Goal: Task Accomplishment & Management: Manage account settings

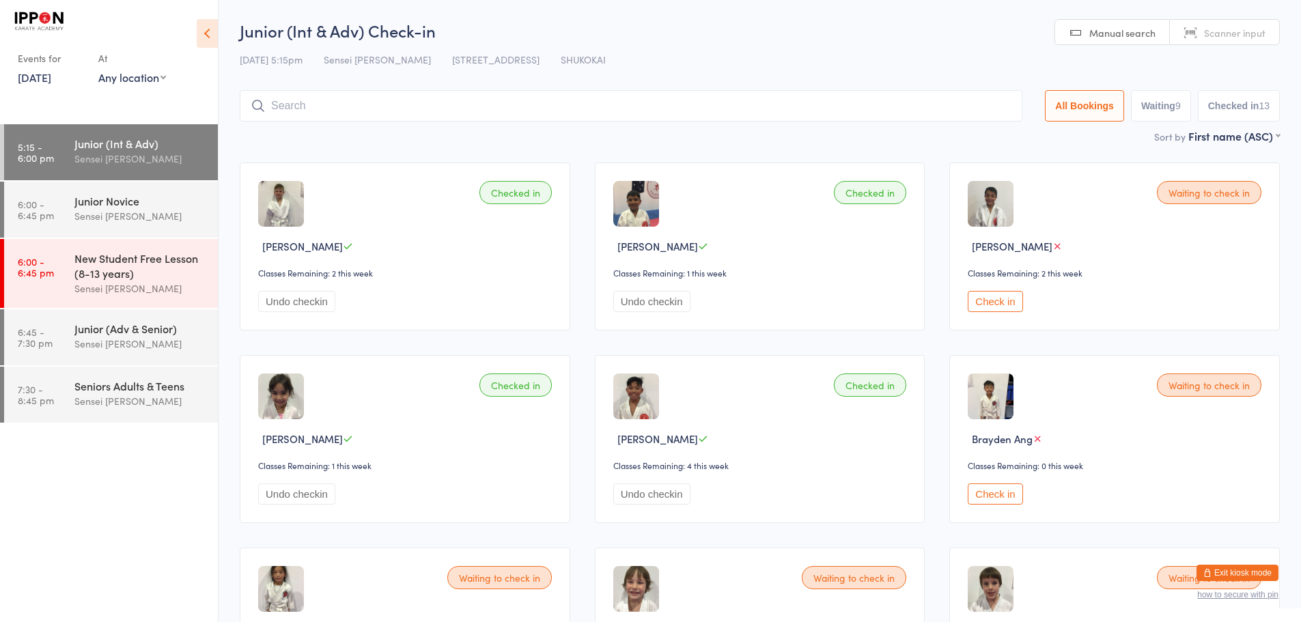
click at [1229, 570] on button "Exit kiosk mode" at bounding box center [1238, 573] width 82 height 16
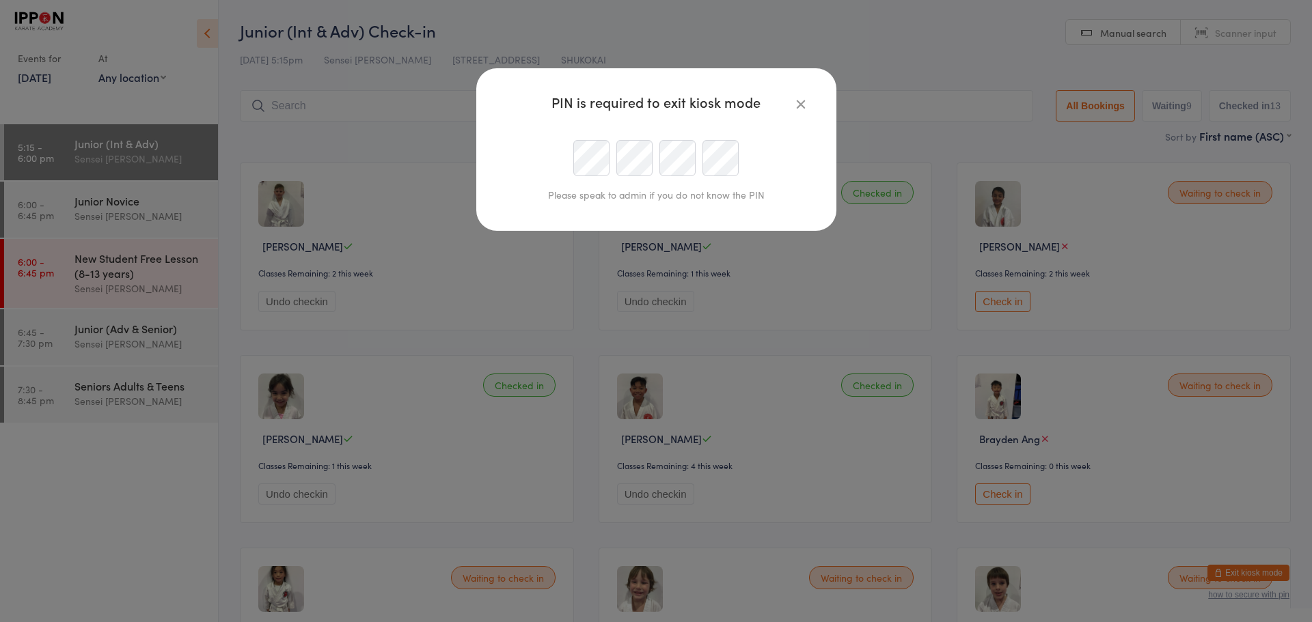
type input "info@ipponkarate.com"
click at [799, 105] on icon "button" at bounding box center [800, 103] width 15 height 15
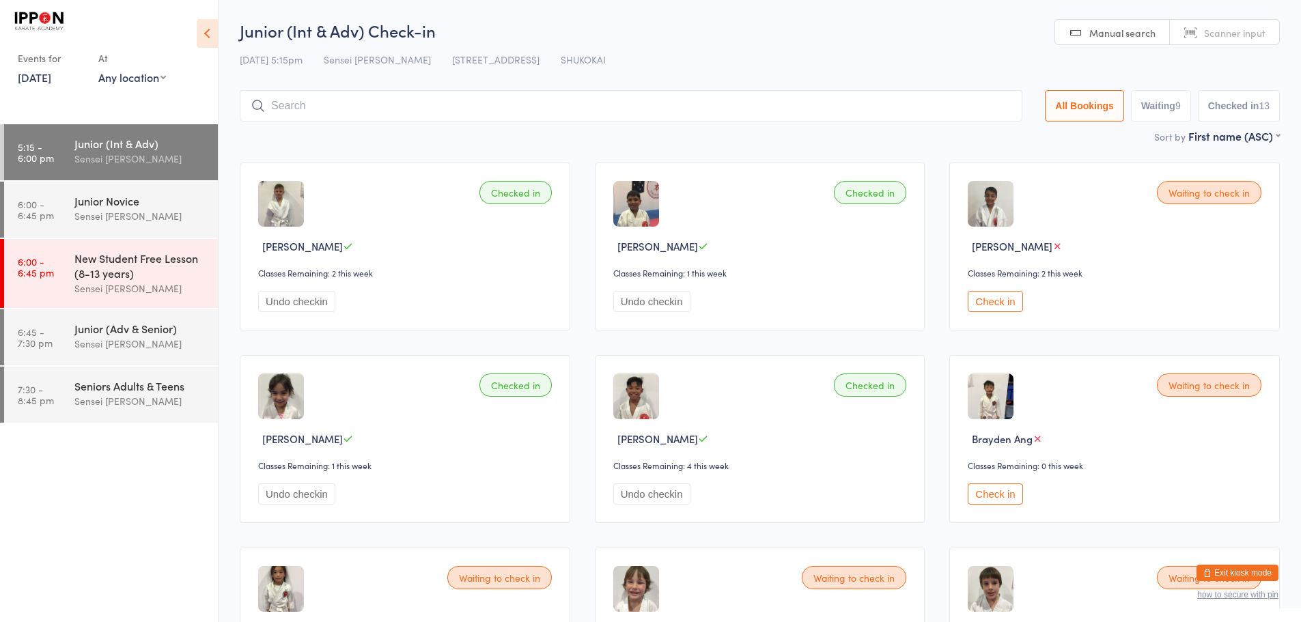
click at [1241, 573] on button "Exit kiosk mode" at bounding box center [1238, 573] width 82 height 16
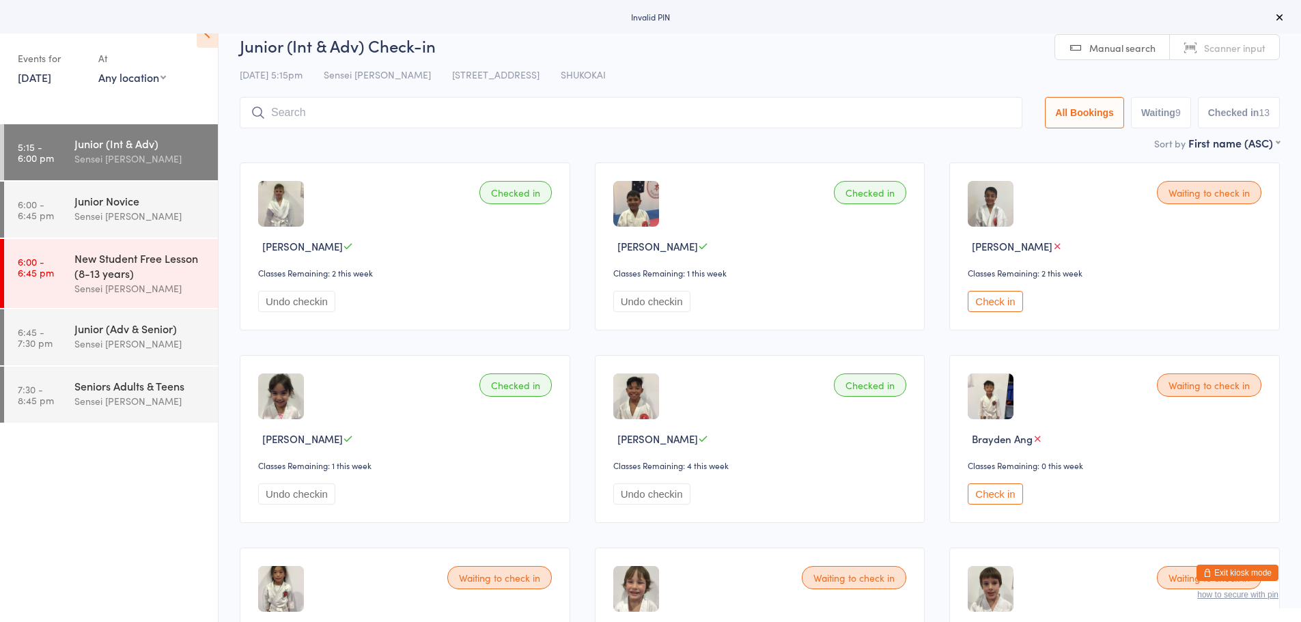
click at [1239, 575] on button "Exit kiosk mode" at bounding box center [1238, 573] width 82 height 16
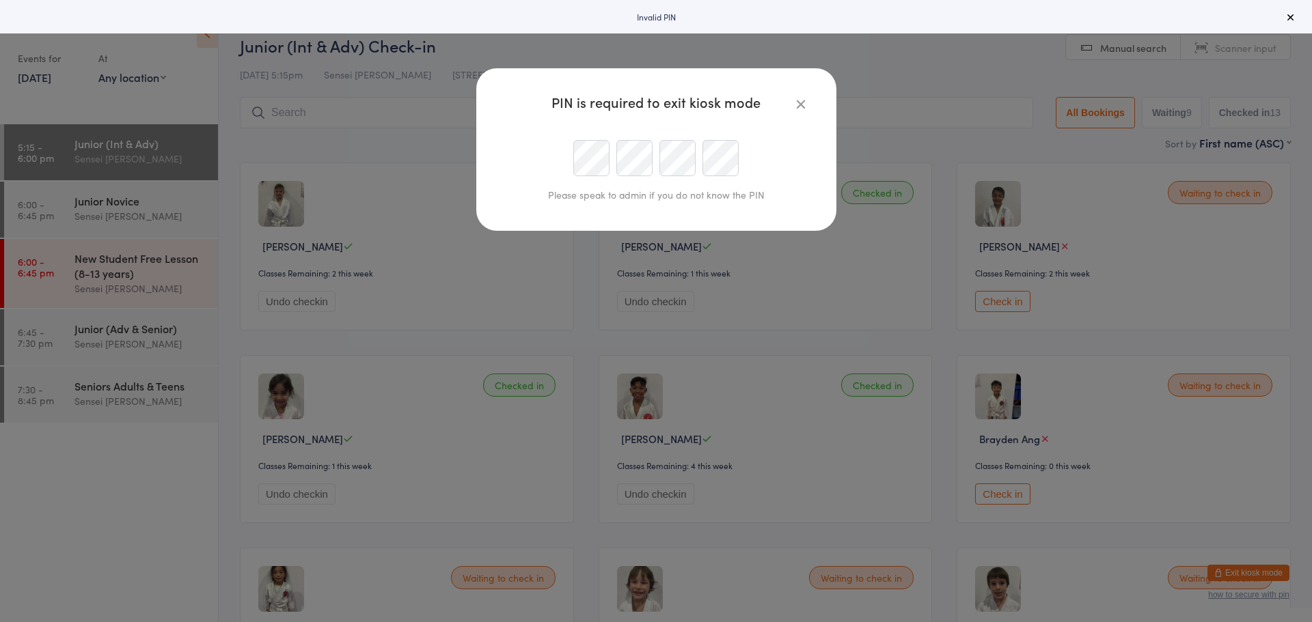
type input "[EMAIL_ADDRESS][DOMAIN_NAME]"
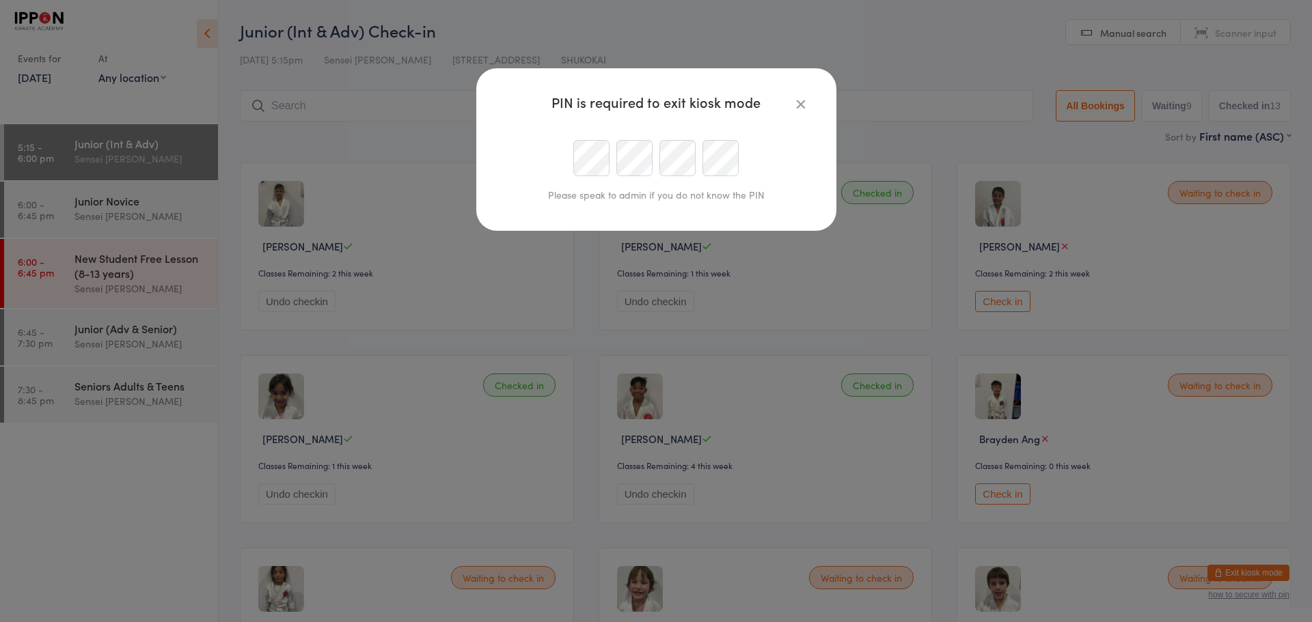
click at [807, 106] on icon "button" at bounding box center [800, 103] width 15 height 15
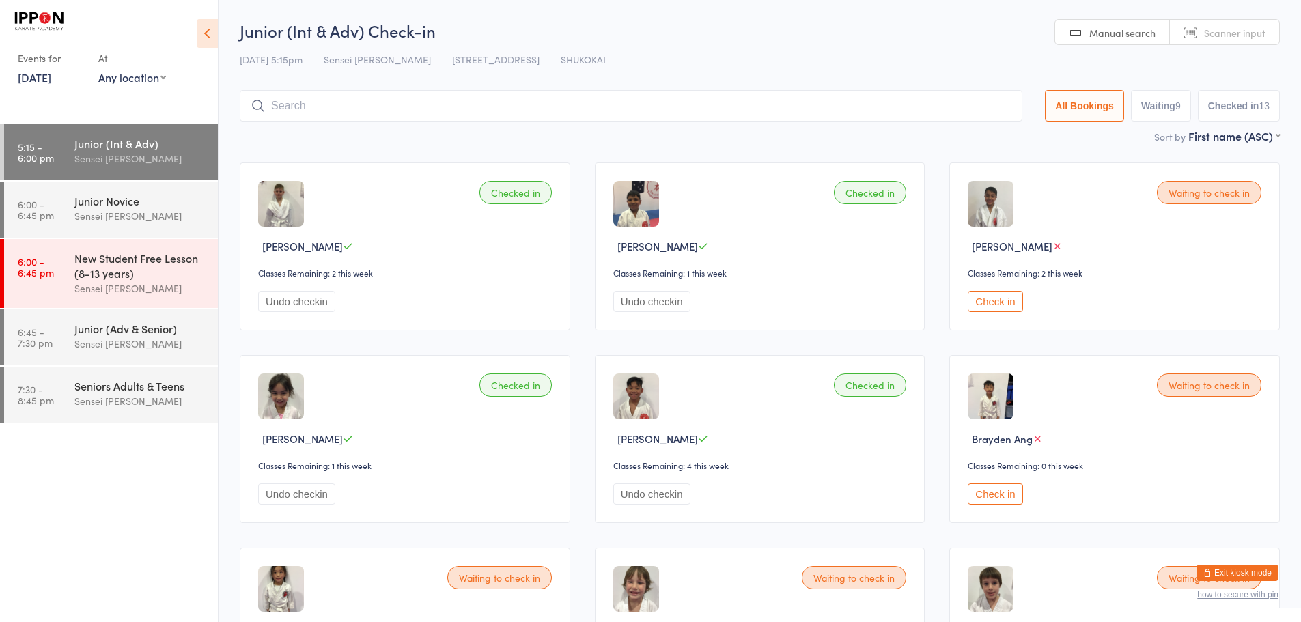
click at [38, 25] on img at bounding box center [39, 21] width 51 height 23
click at [204, 36] on icon at bounding box center [207, 33] width 21 height 29
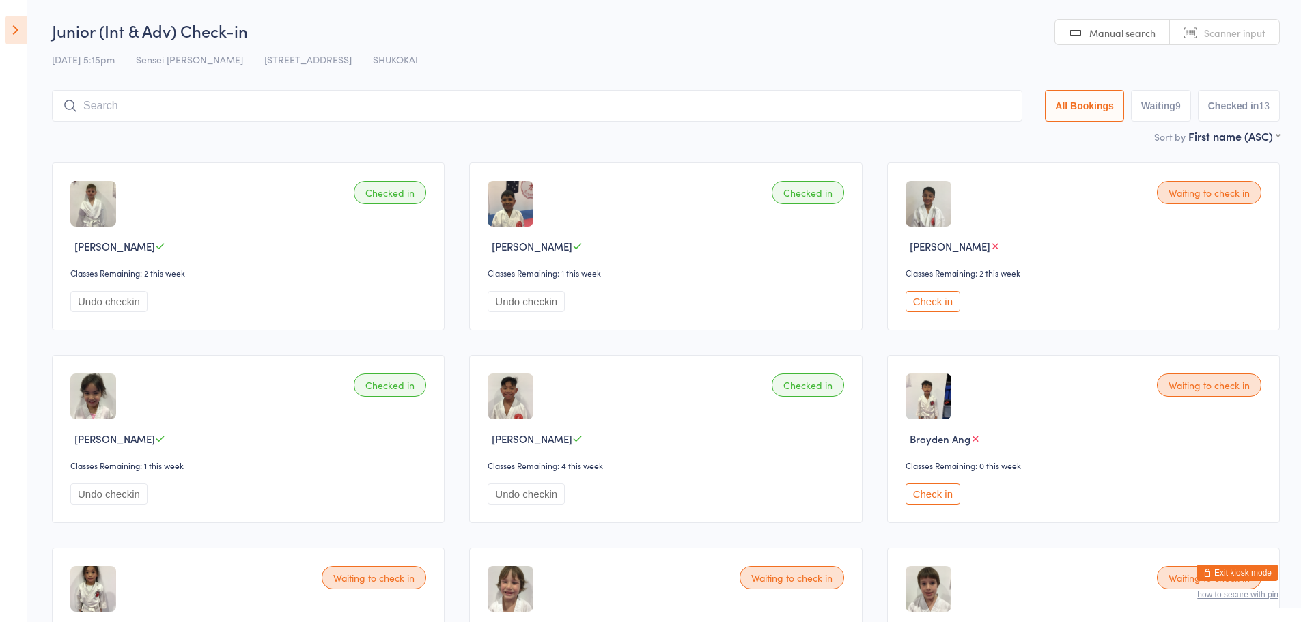
click at [1246, 572] on button "Exit kiosk mode" at bounding box center [1238, 573] width 82 height 16
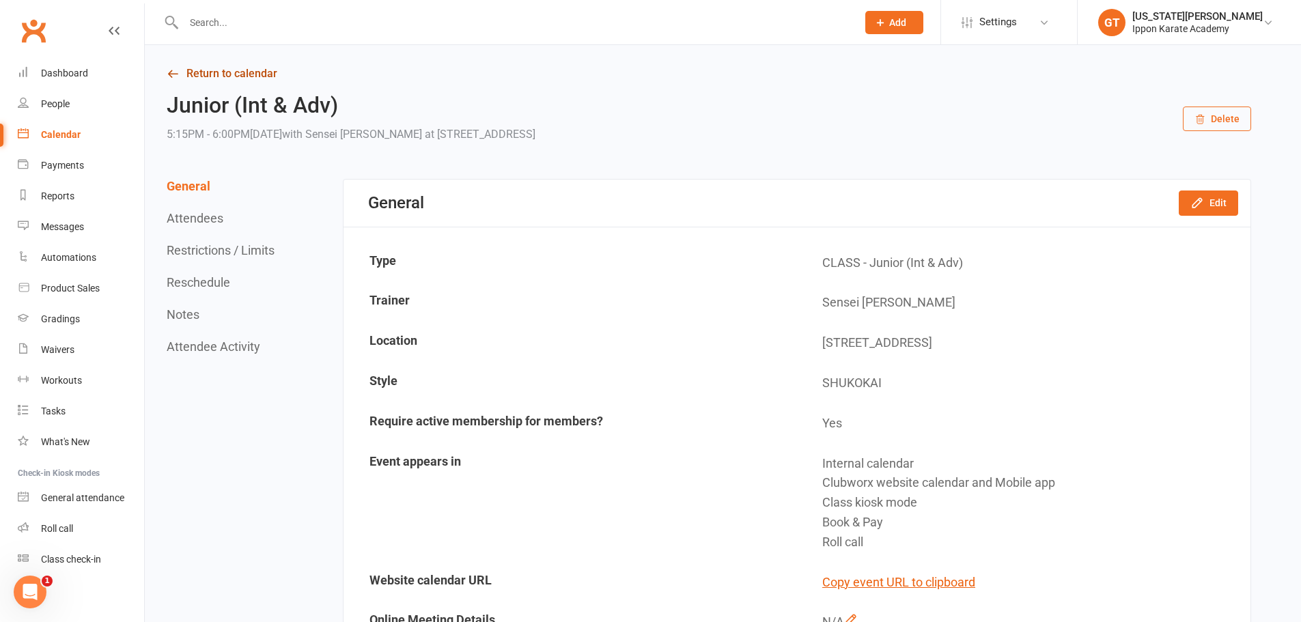
click at [227, 71] on link "Return to calendar" at bounding box center [709, 73] width 1085 height 19
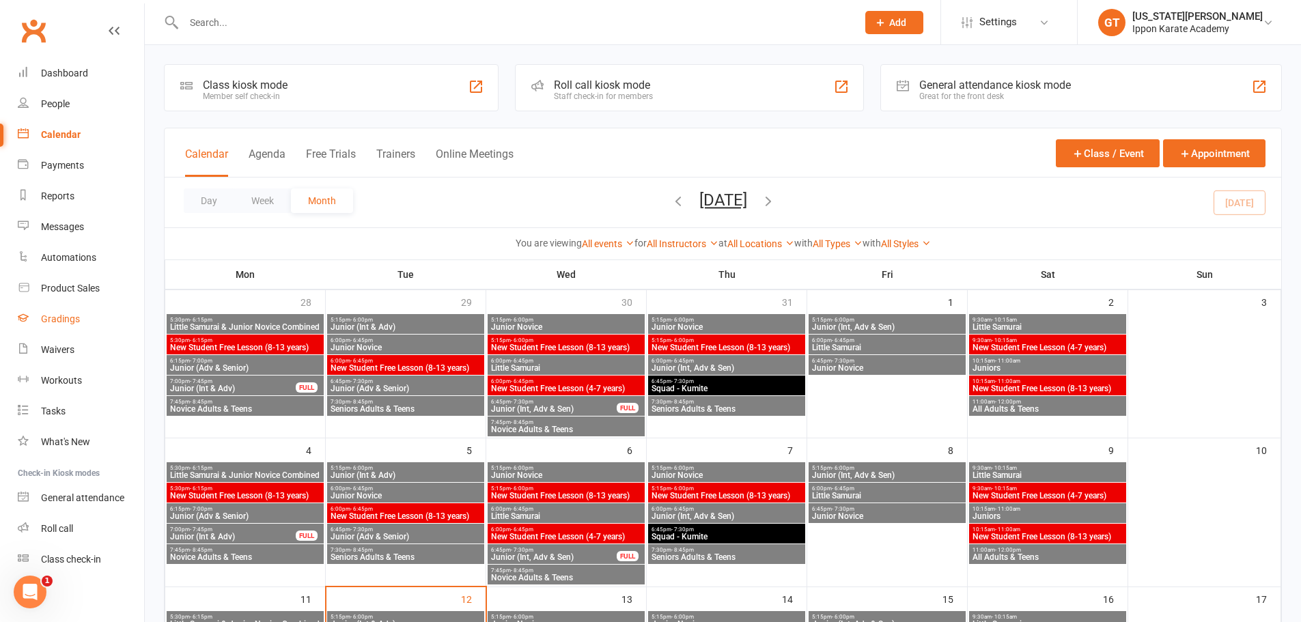
click at [68, 320] on div "Gradings" at bounding box center [60, 319] width 39 height 11
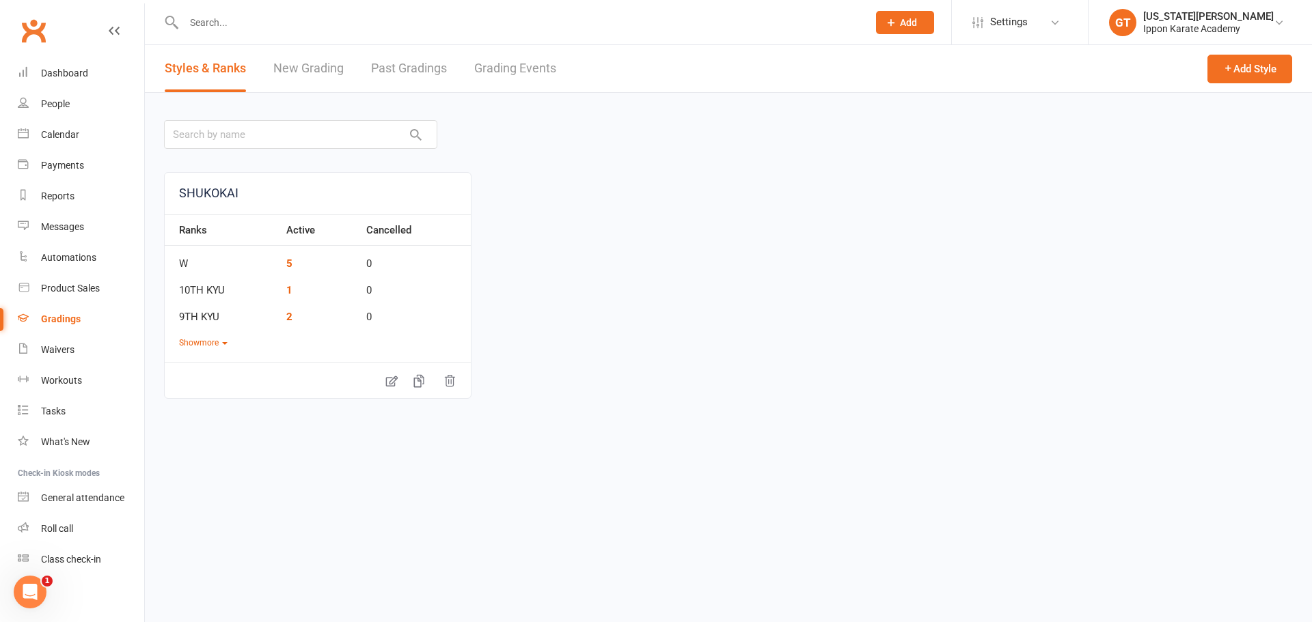
click at [438, 66] on link "Past Gradings" at bounding box center [409, 68] width 76 height 47
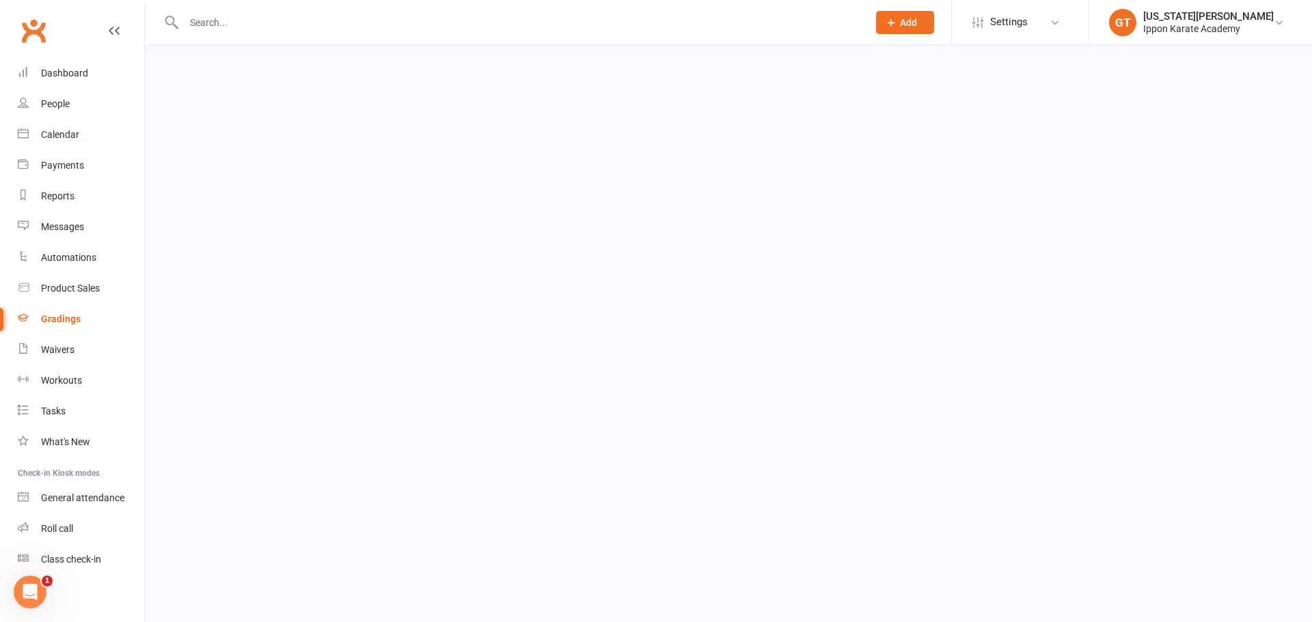
select select "100"
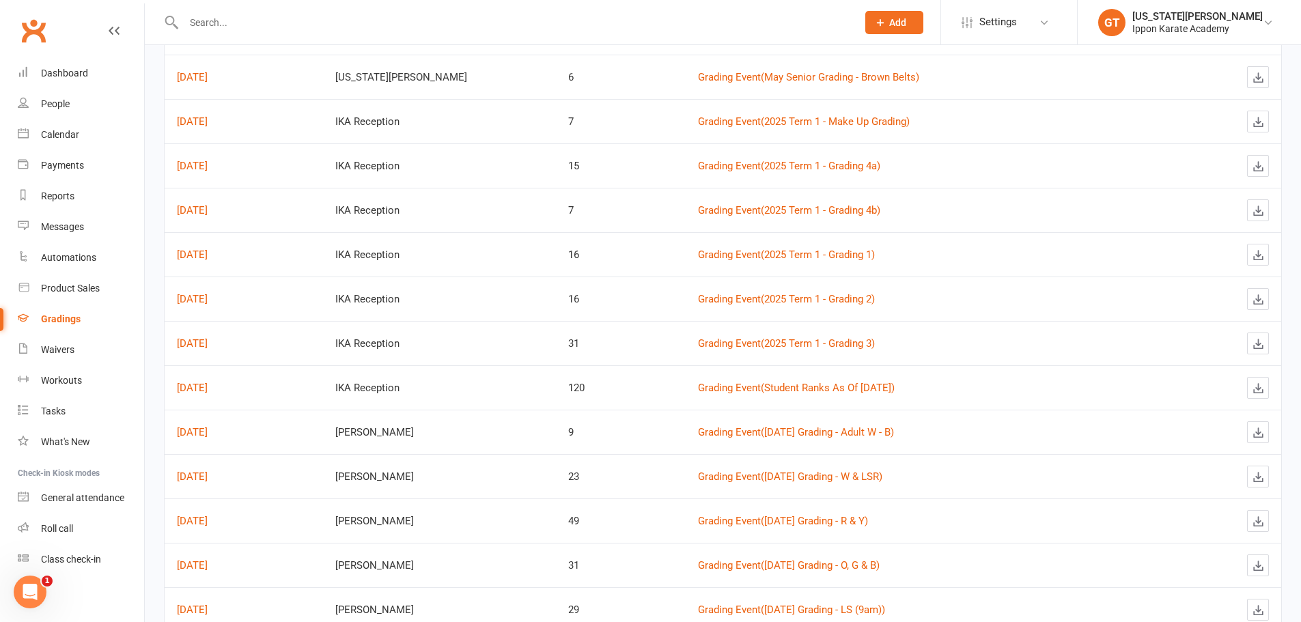
scroll to position [410, 0]
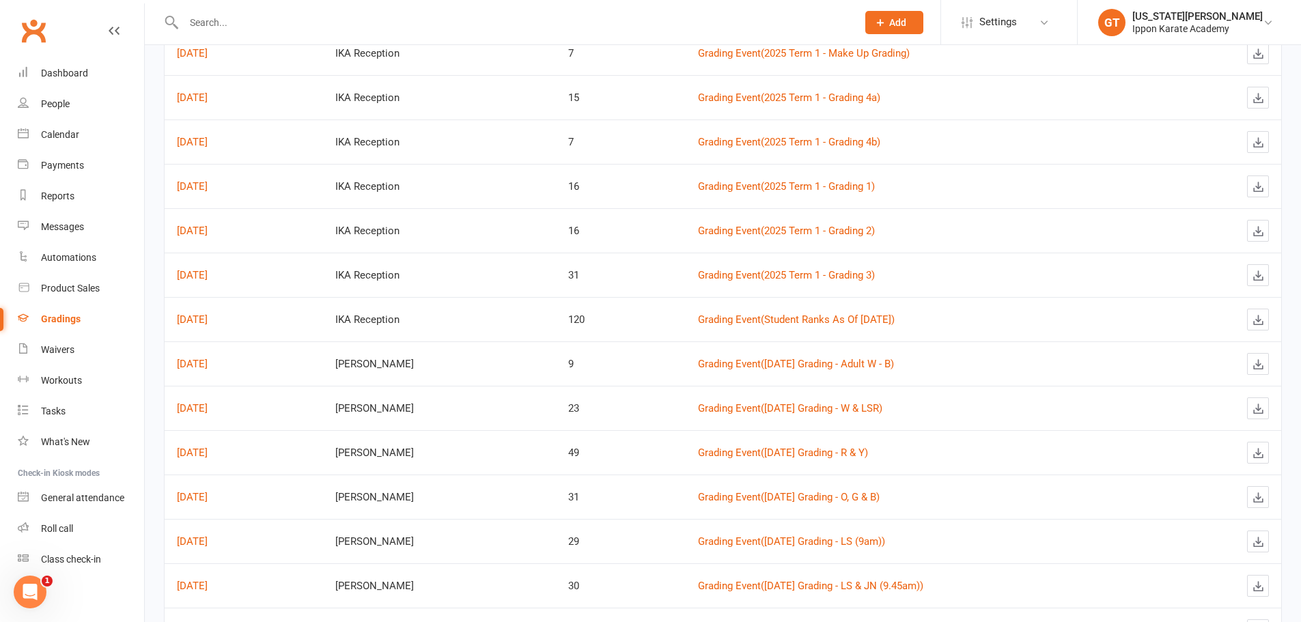
drag, startPoint x: 449, startPoint y: 27, endPoint x: 894, endPoint y: 249, distance: 497.7
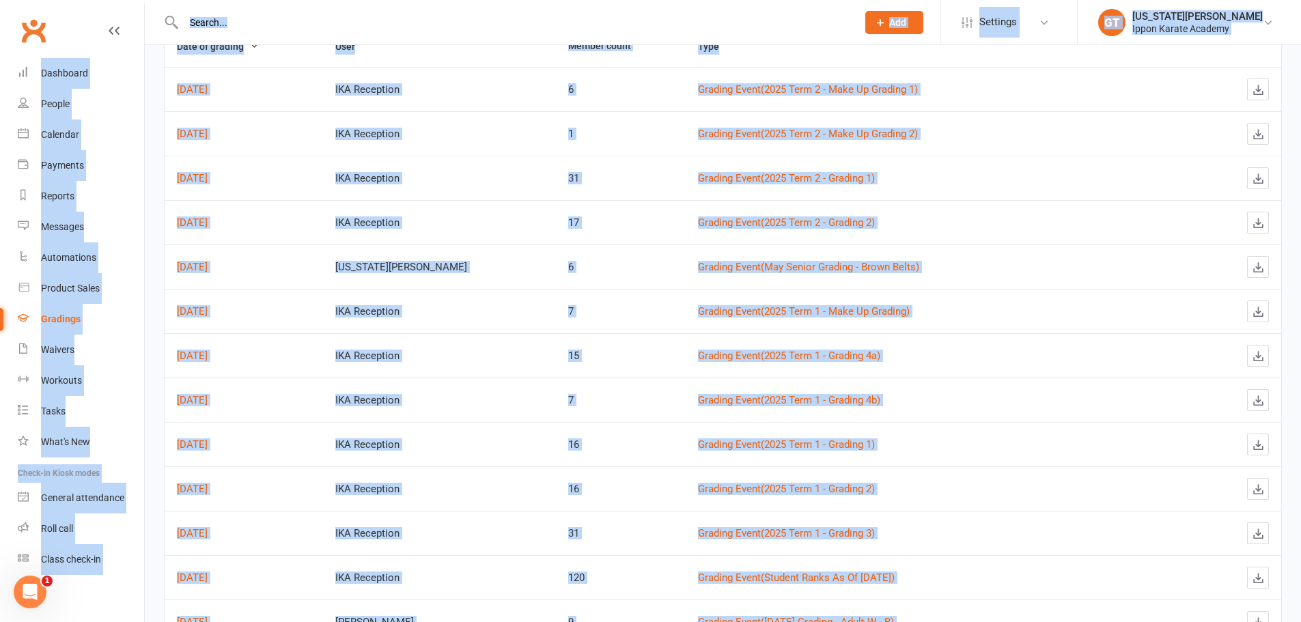
scroll to position [85, 0]
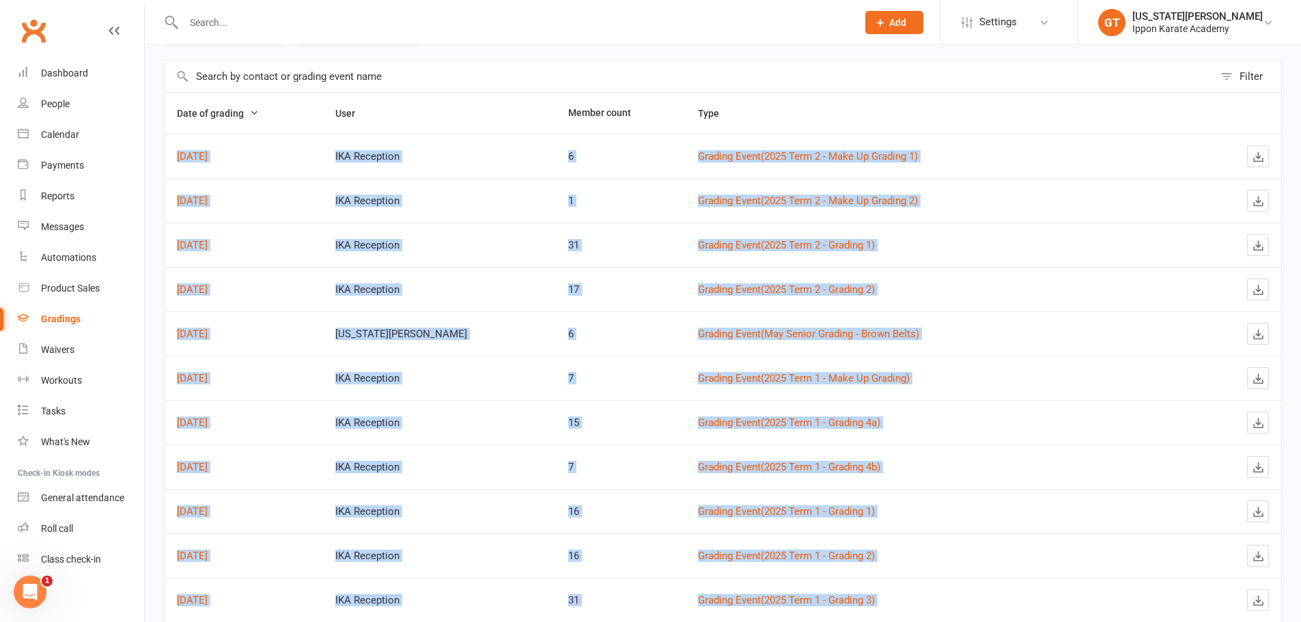
drag, startPoint x: 987, startPoint y: 412, endPoint x: 176, endPoint y: 152, distance: 851.5
click at [179, 135] on td "[DATE]" at bounding box center [244, 156] width 158 height 44
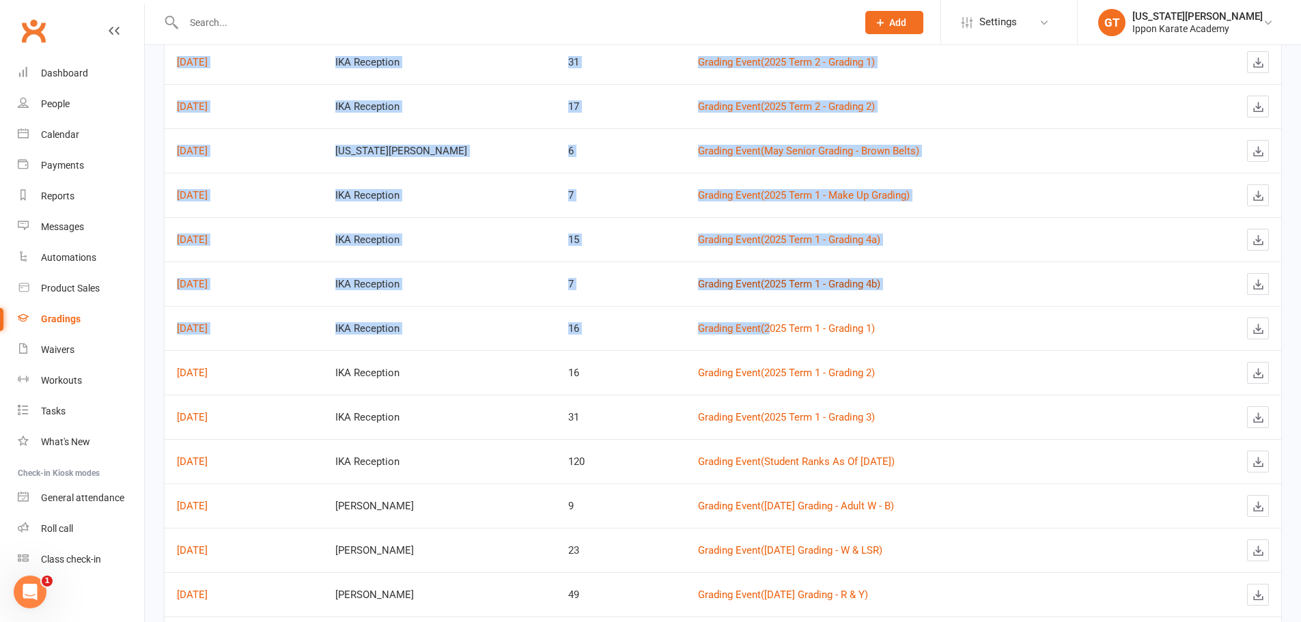
scroll to position [290, 0]
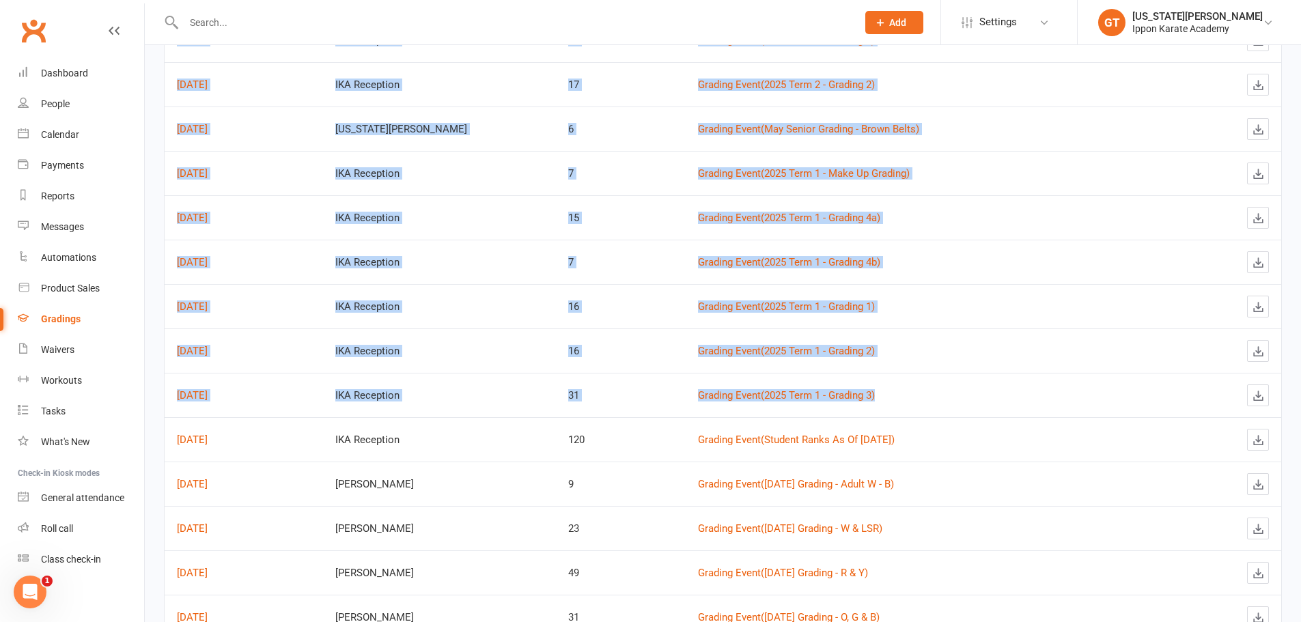
drag, startPoint x: 180, startPoint y: 139, endPoint x: 812, endPoint y: 396, distance: 681.9
click at [812, 396] on div "Grading Event ( 2025 Term 1 - Grading 3 )" at bounding box center [949, 396] width 502 height 12
drag, startPoint x: 817, startPoint y: 400, endPoint x: 378, endPoint y: 87, distance: 539.3
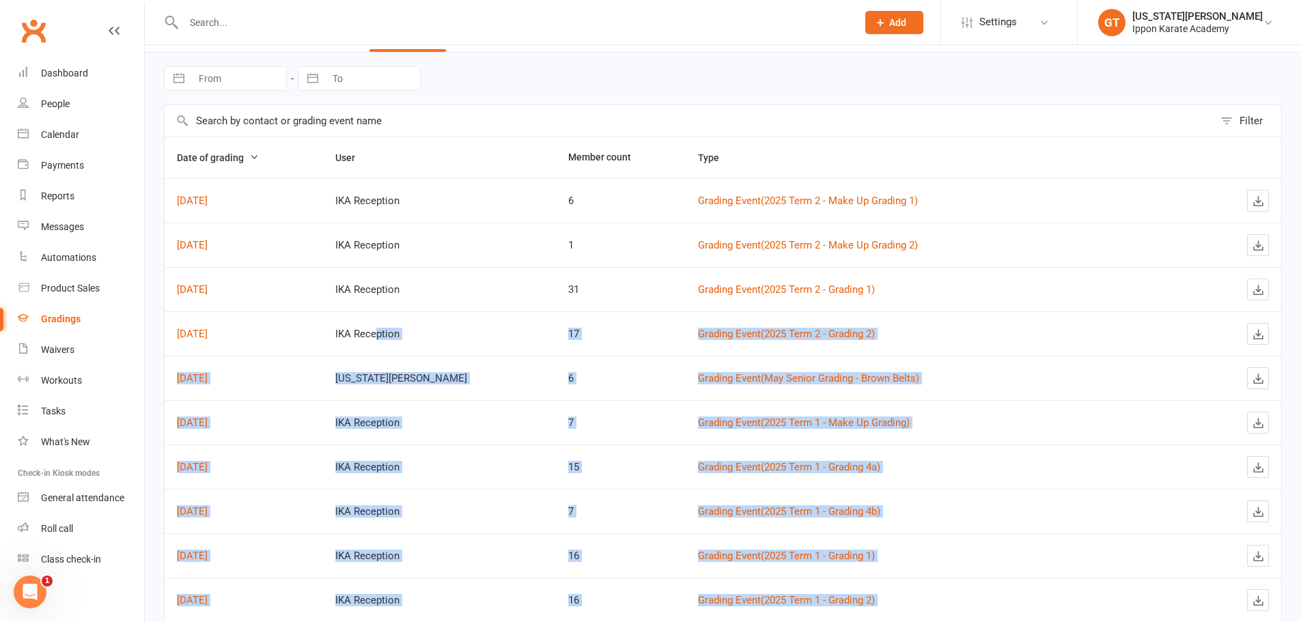
scroll to position [16, 0]
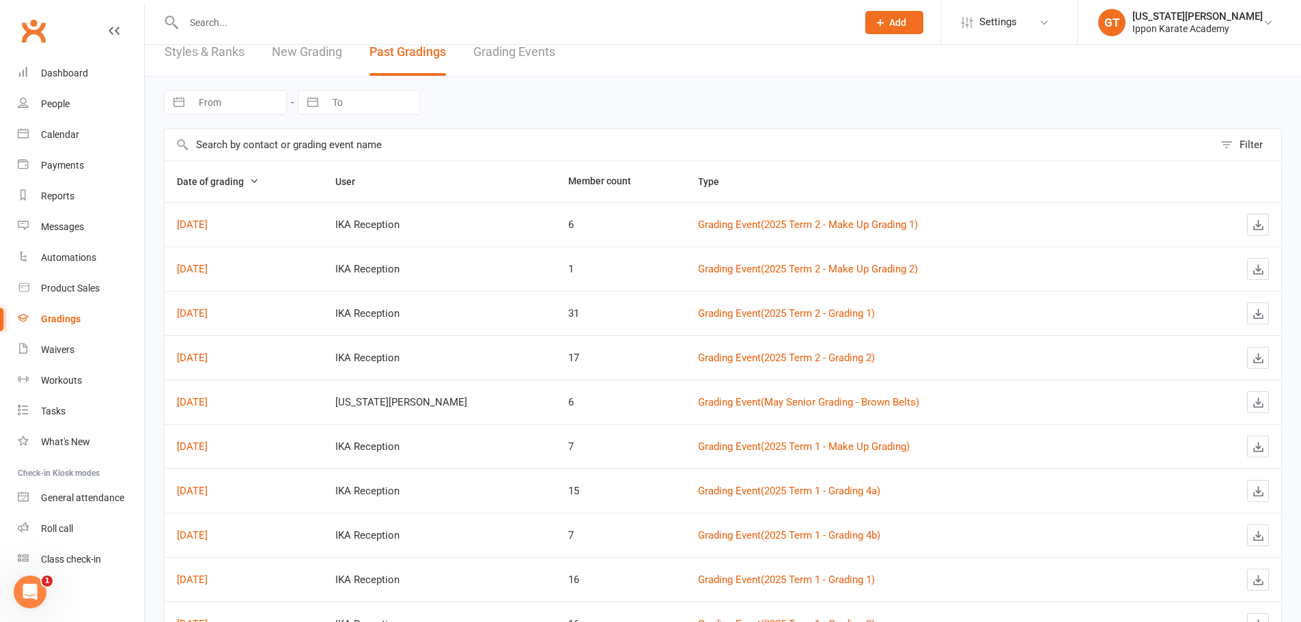
drag, startPoint x: 164, startPoint y: 141, endPoint x: 1109, endPoint y: 373, distance: 973.6
click at [697, 93] on div "Navigate forward to interact with the calendar and select a date. Press the que…" at bounding box center [723, 103] width 1118 height 52
click at [60, 77] on div "Dashboard" at bounding box center [64, 73] width 47 height 11
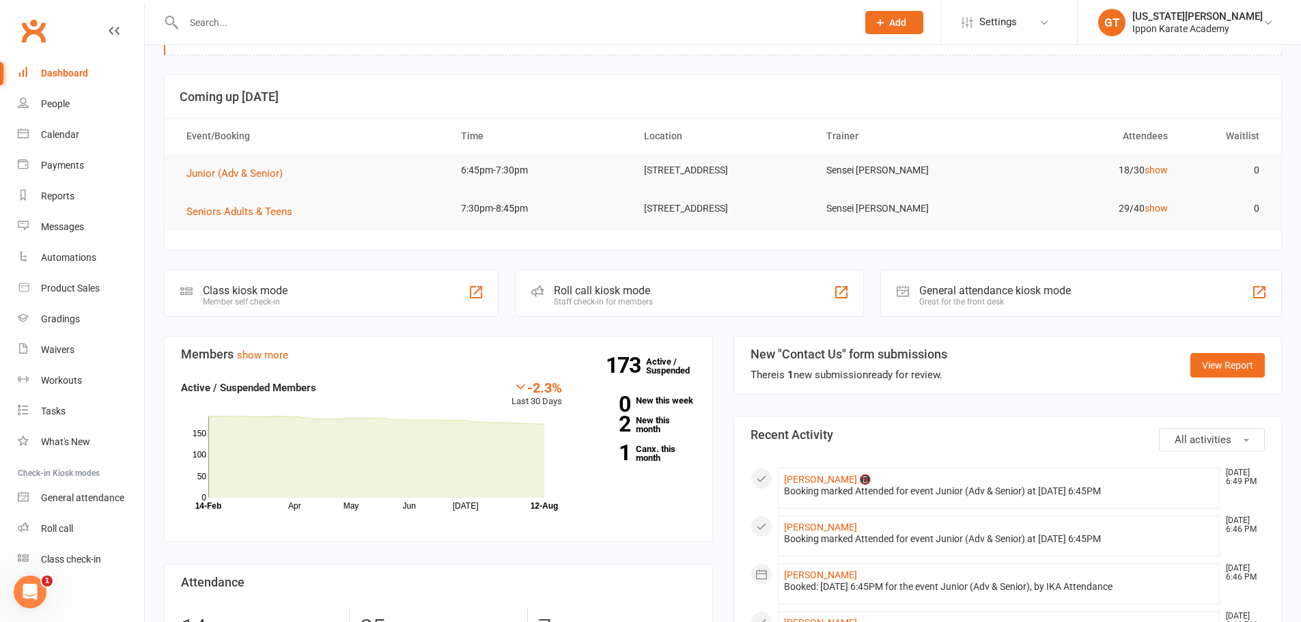
scroll to position [68, 0]
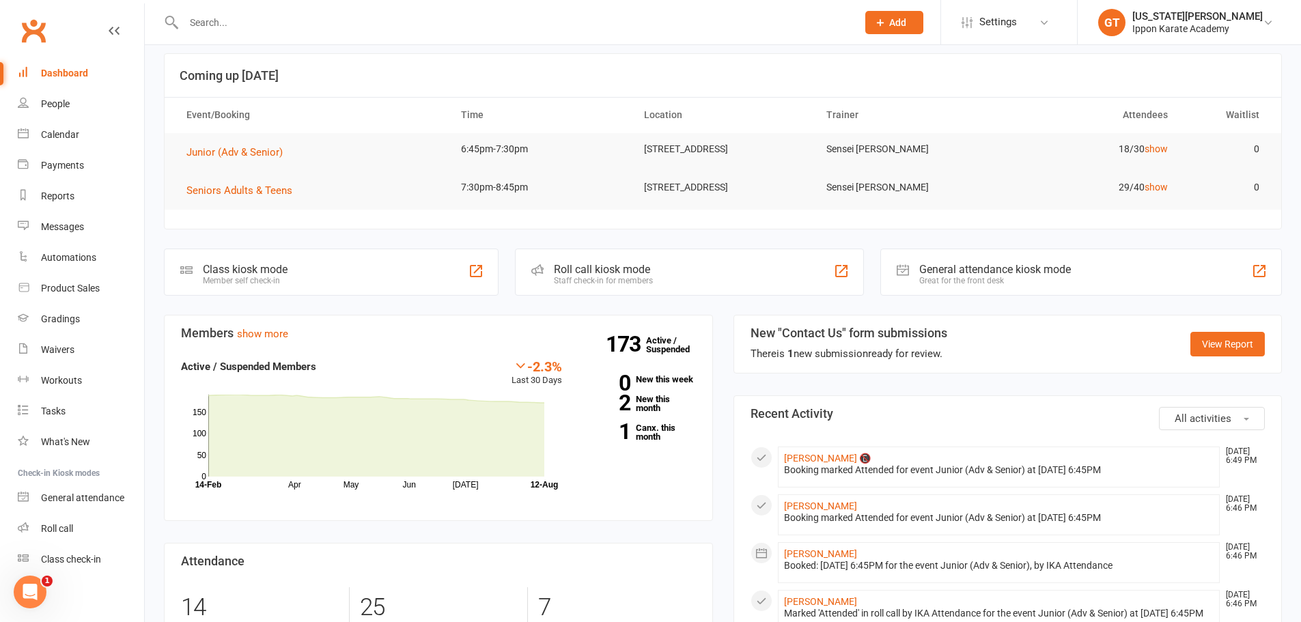
click at [40, 596] on div "Open Intercom Messenger" at bounding box center [30, 592] width 45 height 45
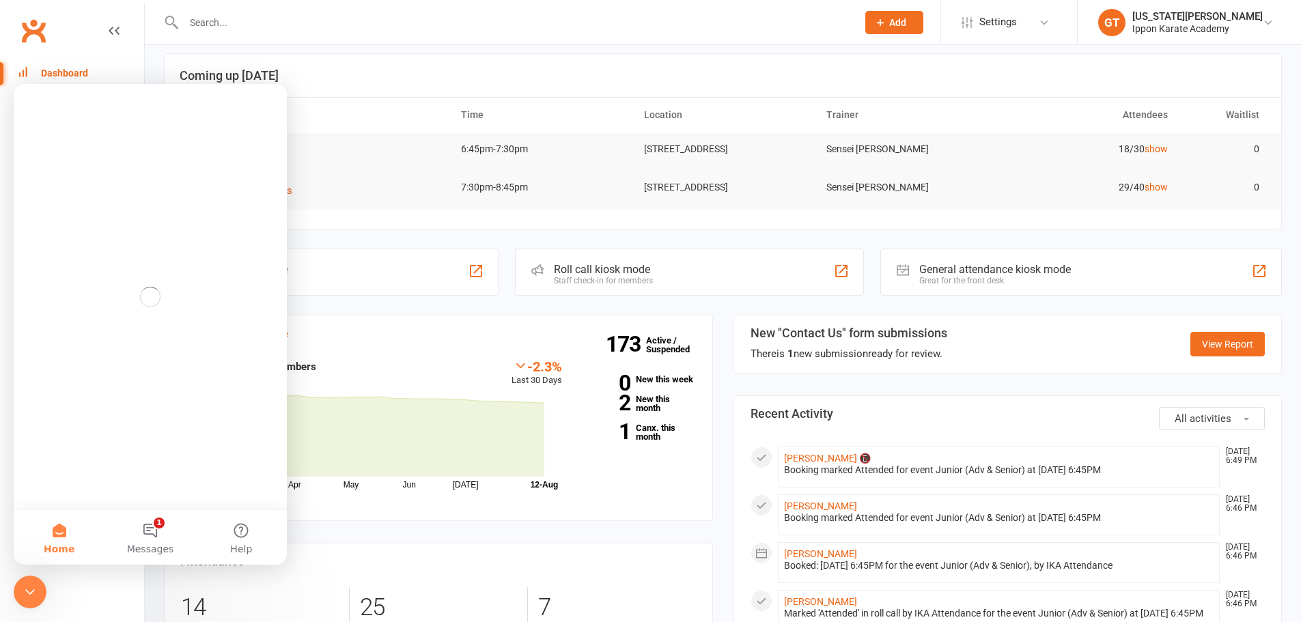
scroll to position [0, 0]
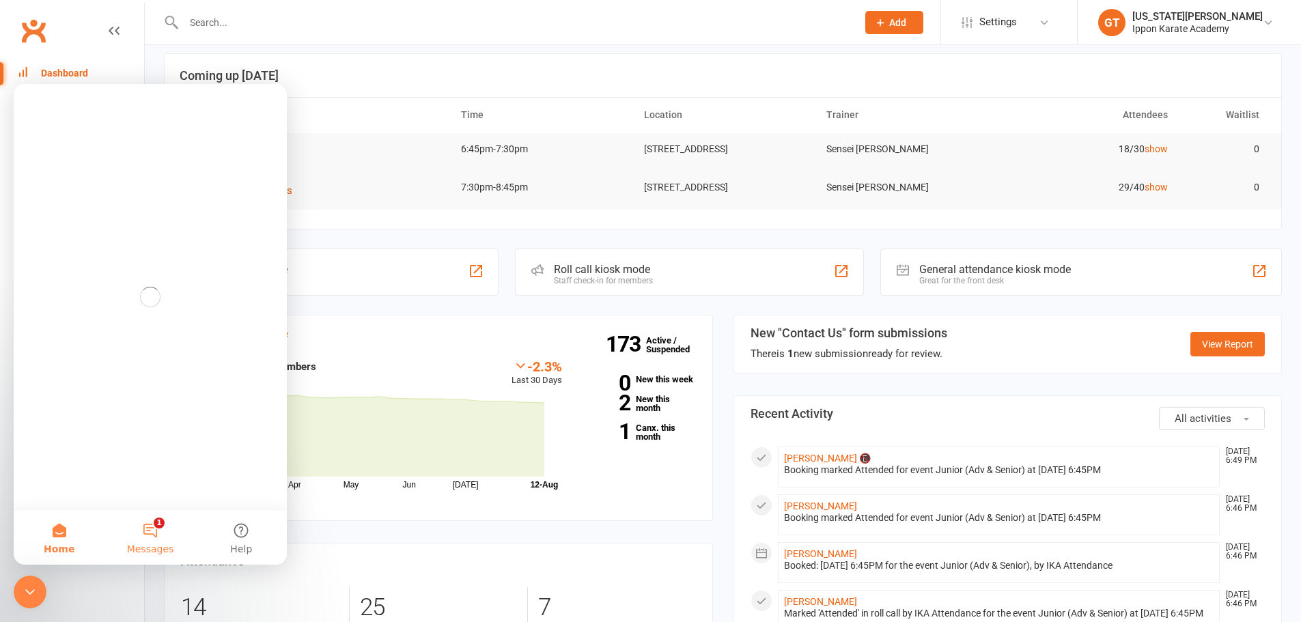
click at [149, 521] on button "1 Messages" at bounding box center [150, 537] width 91 height 55
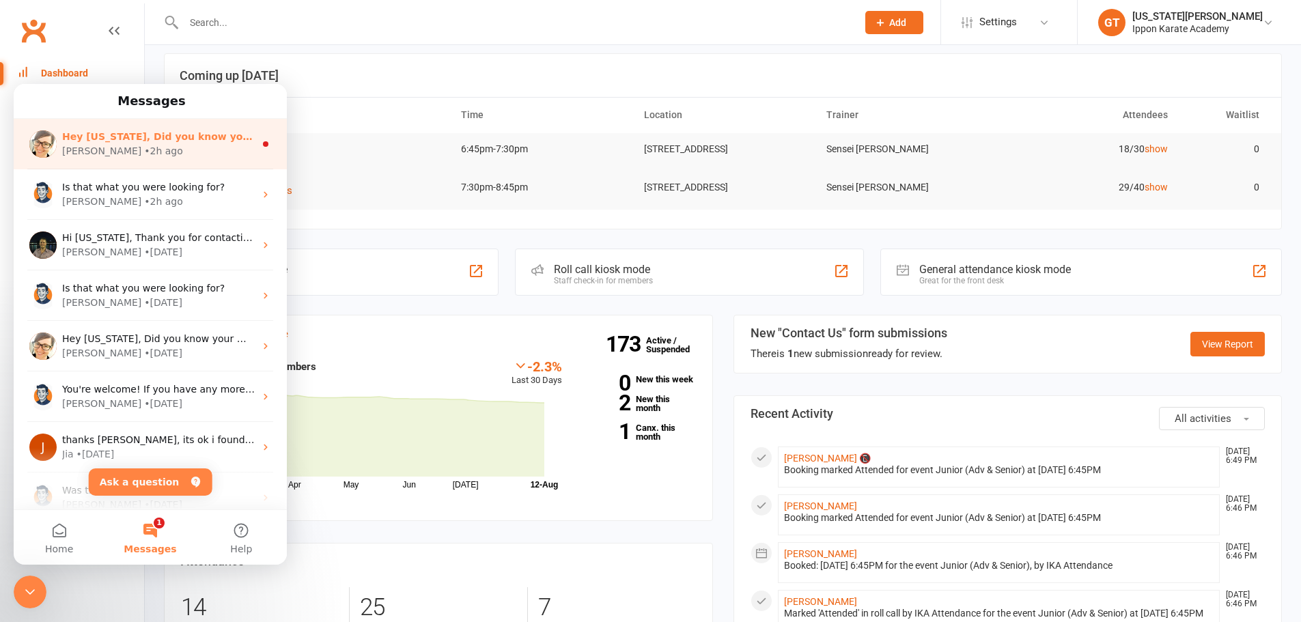
click at [158, 150] on div "[PERSON_NAME] • 2h ago" at bounding box center [158, 151] width 193 height 14
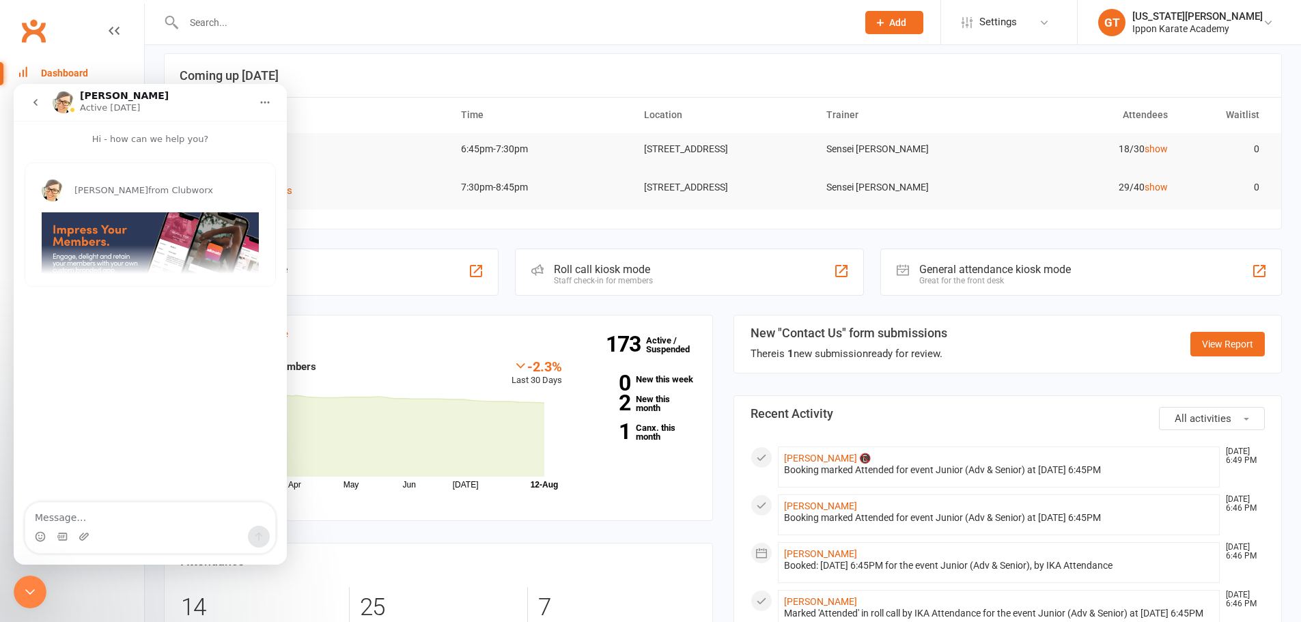
click at [35, 107] on icon "go back" at bounding box center [35, 102] width 11 height 11
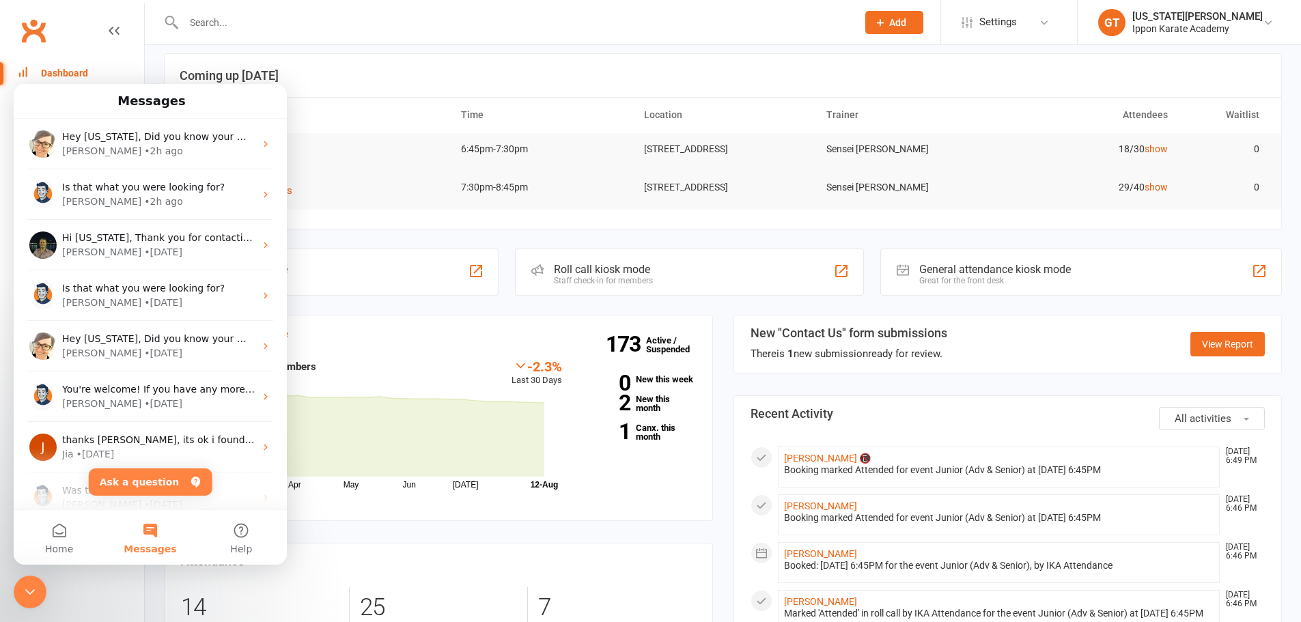
click at [31, 586] on icon "Close Intercom Messenger" at bounding box center [30, 592] width 16 height 16
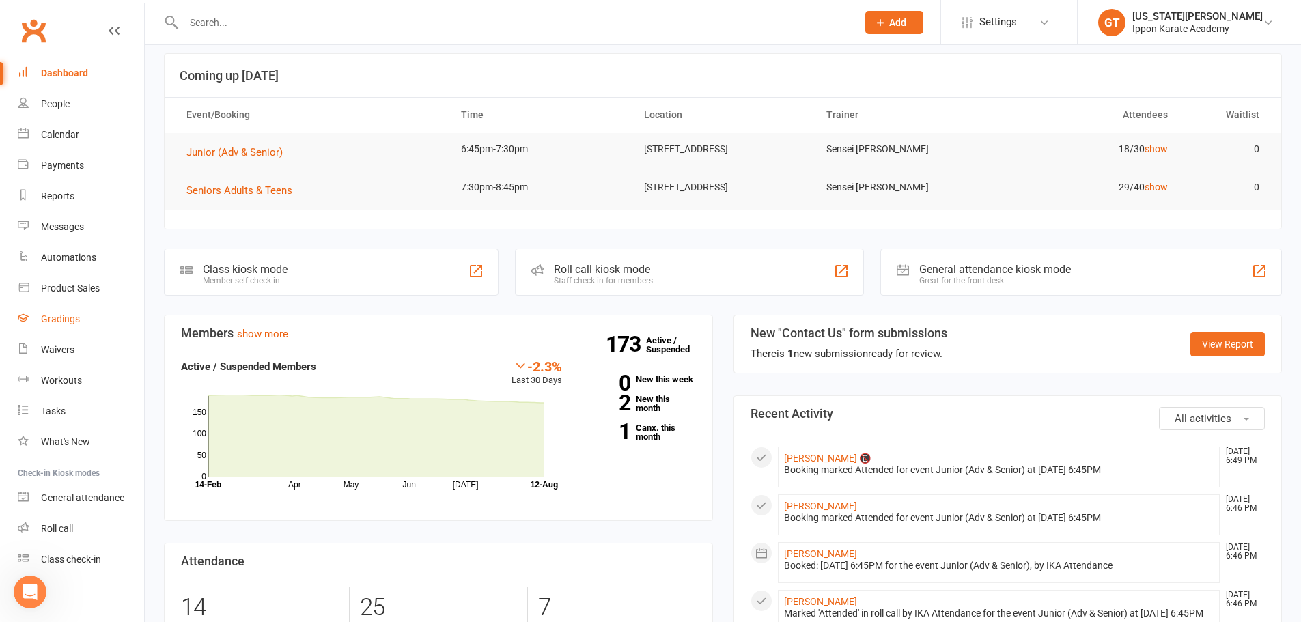
click at [49, 324] on div "Gradings" at bounding box center [60, 319] width 39 height 11
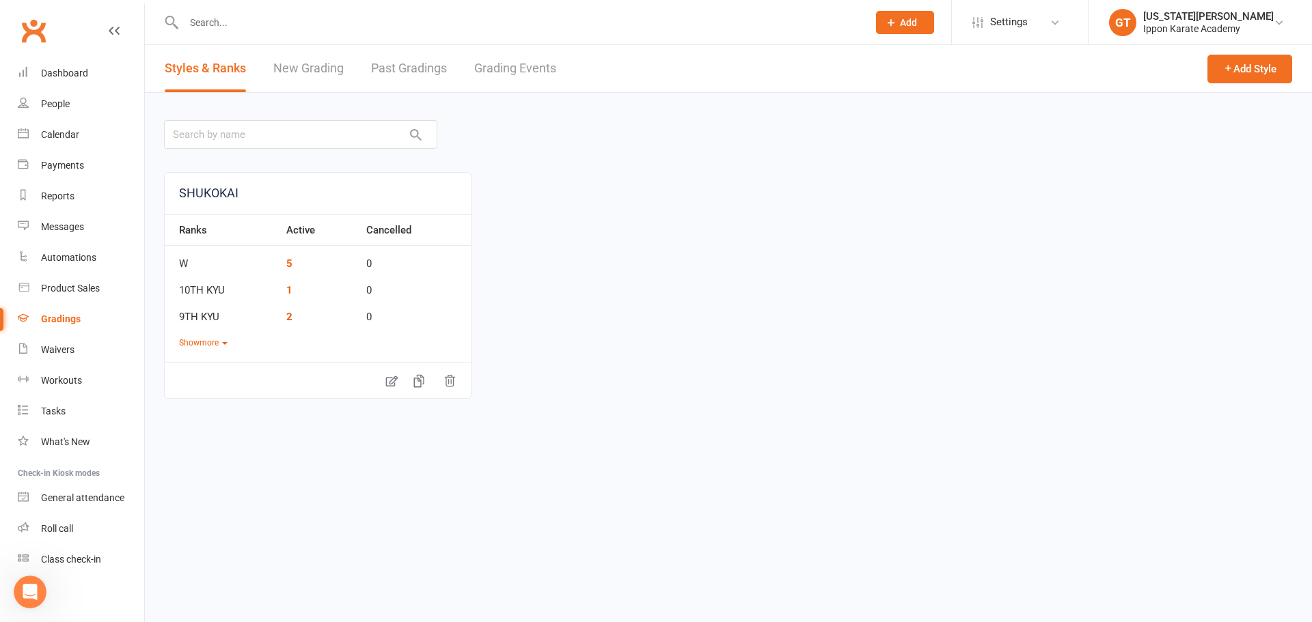
click at [415, 66] on link "Past Gradings" at bounding box center [409, 68] width 76 height 47
select select "100"
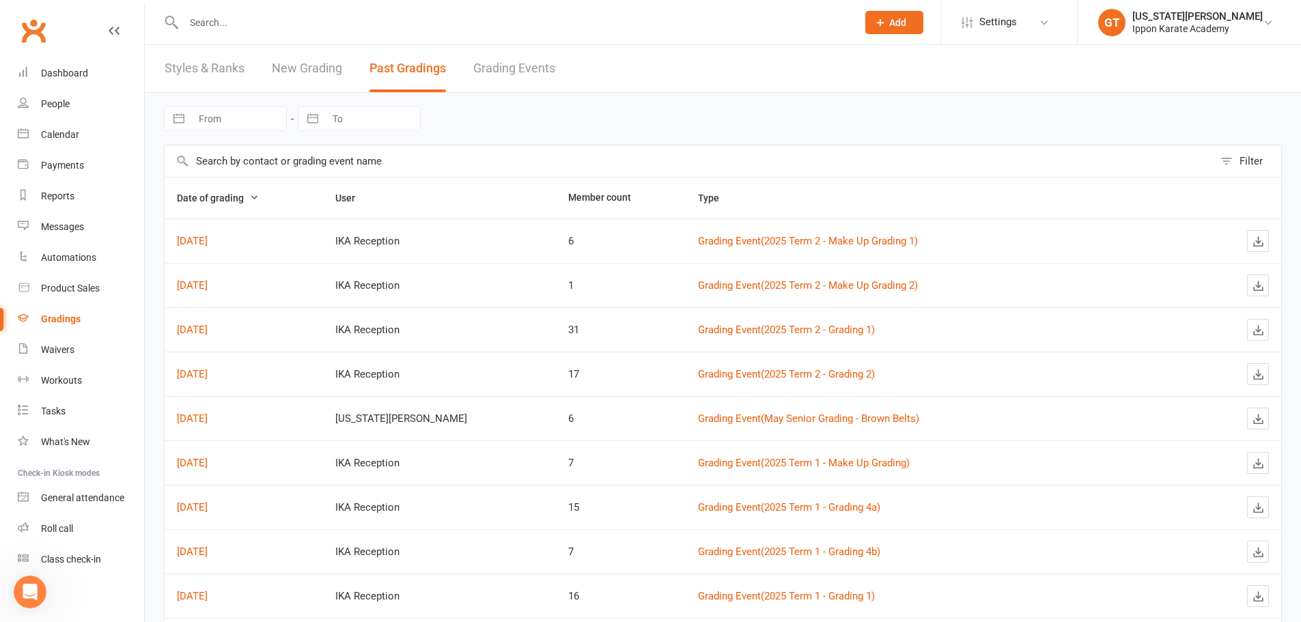
click at [245, 122] on input "From" at bounding box center [238, 118] width 95 height 23
select select "6"
select select "2025"
select select "7"
select select "2025"
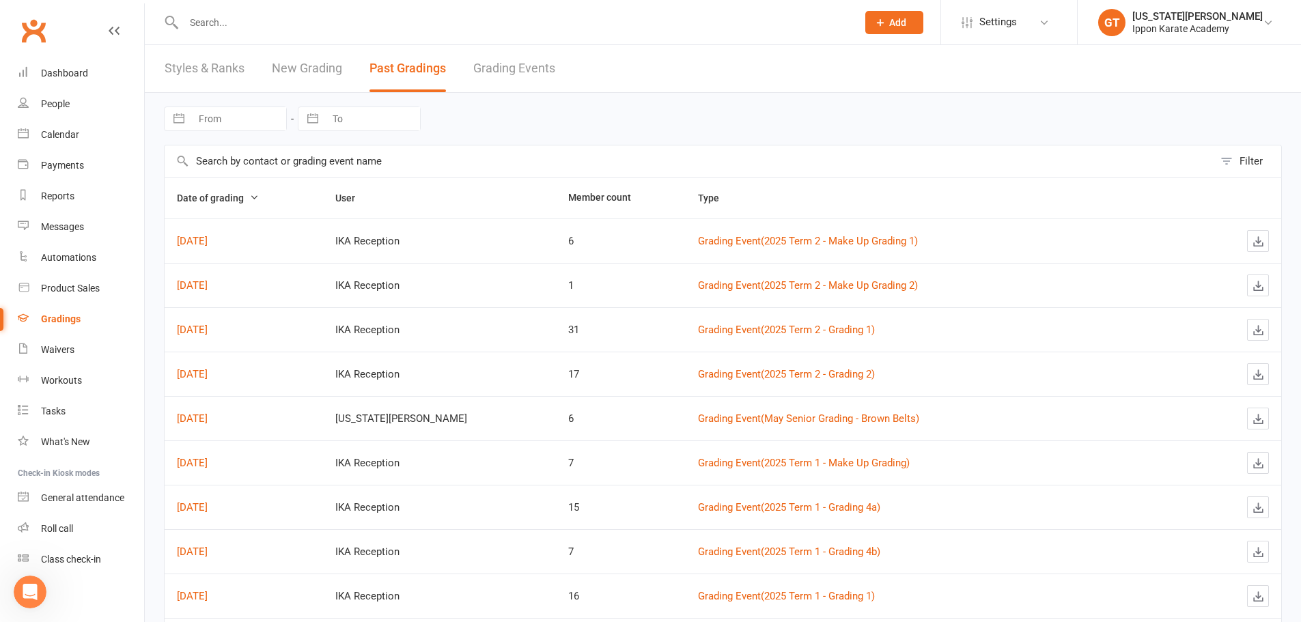
select select "8"
select select "2025"
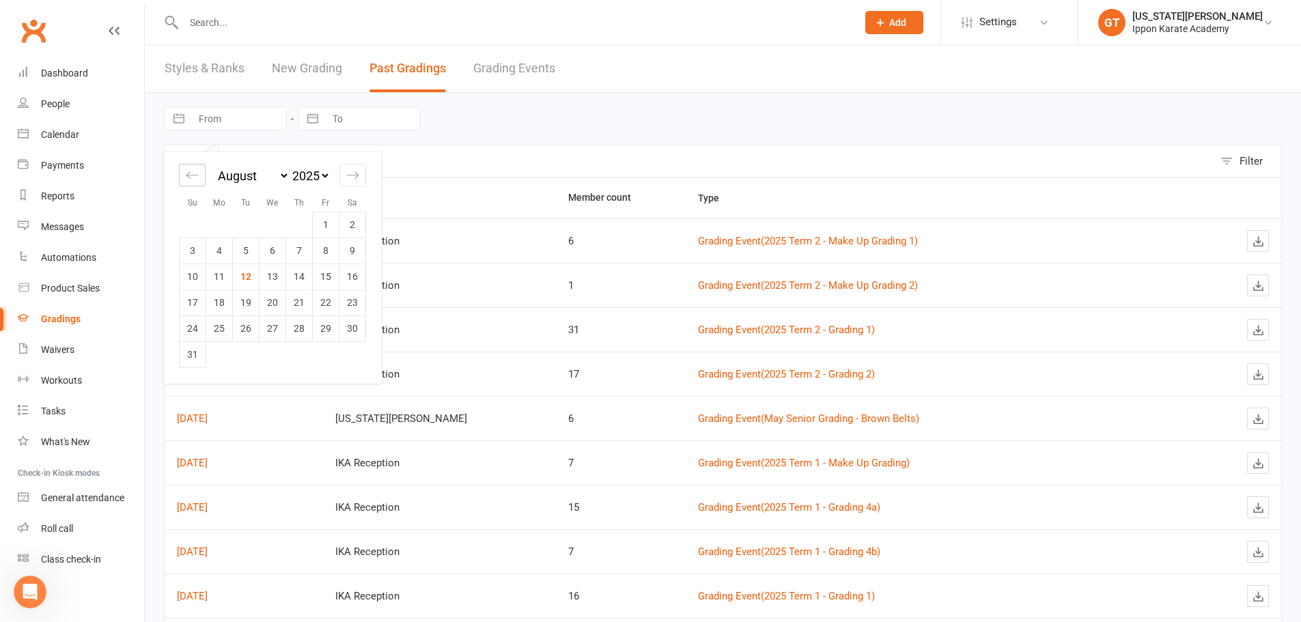
click at [193, 179] on icon "Move backward to switch to the previous month." at bounding box center [192, 175] width 13 height 13
select select "5"
select select "2025"
click at [193, 179] on icon "Move backward to switch to the previous month." at bounding box center [192, 175] width 13 height 13
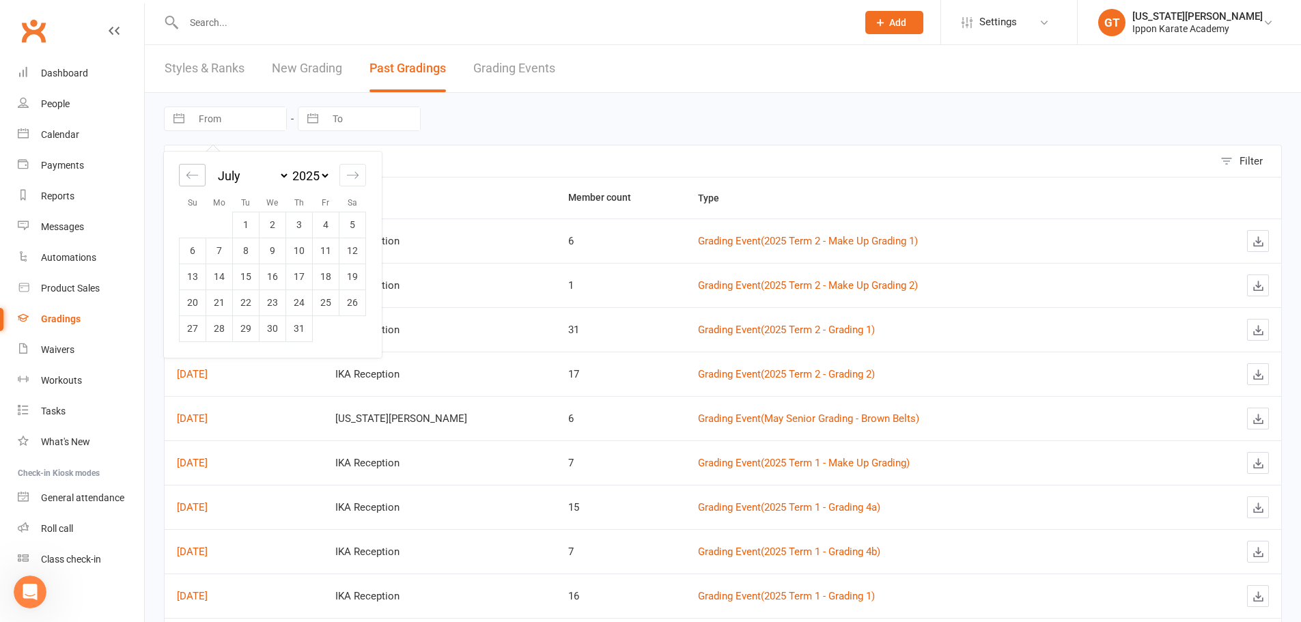
select select "3"
select select "2025"
select select "4"
select select "2025"
click at [193, 179] on icon "Move backward to switch to the previous month." at bounding box center [192, 175] width 13 height 13
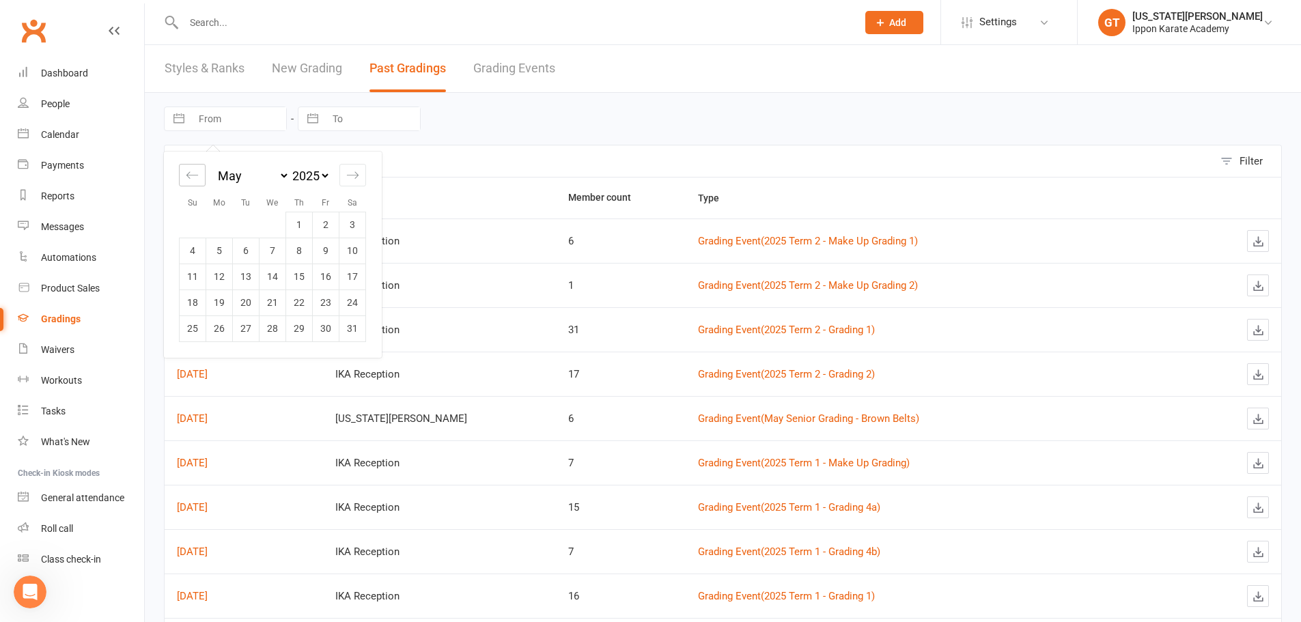
select select "2"
select select "2025"
click at [193, 179] on icon "Move backward to switch to the previous month." at bounding box center [192, 175] width 13 height 13
select select "1"
select select "2025"
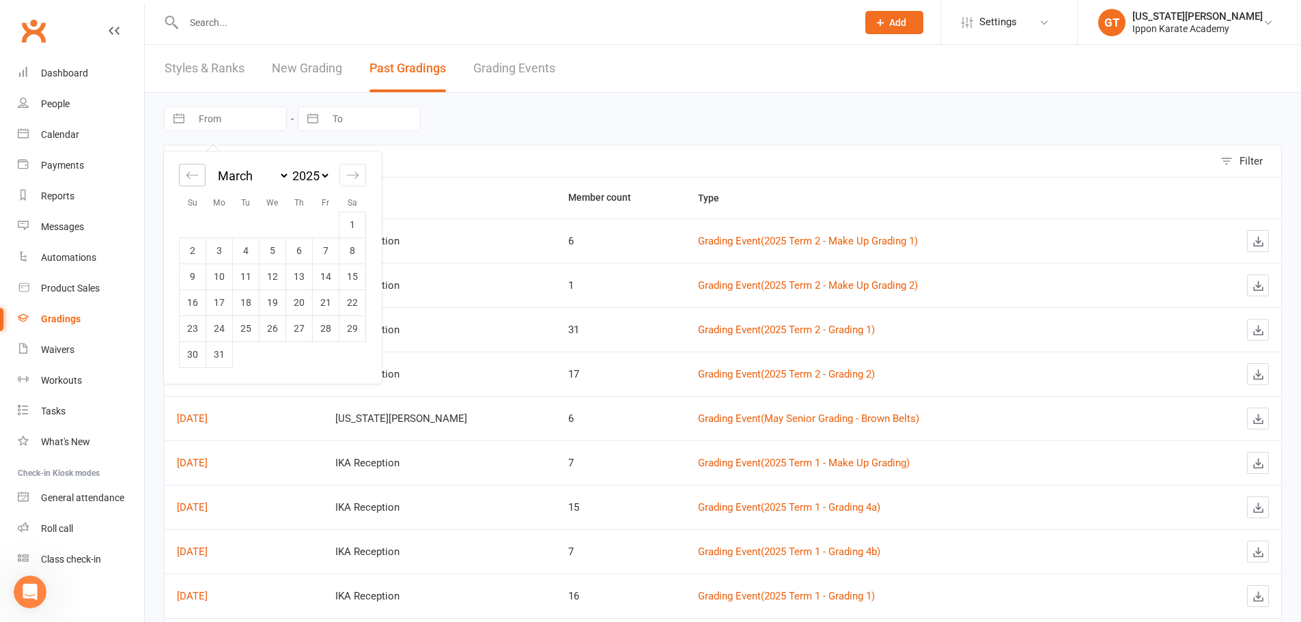
click at [193, 180] on icon "Move backward to switch to the previous month." at bounding box center [192, 175] width 13 height 13
select select "2025"
click at [193, 180] on icon "Move backward to switch to the previous month." at bounding box center [192, 175] width 13 height 13
select select "11"
select select "2024"
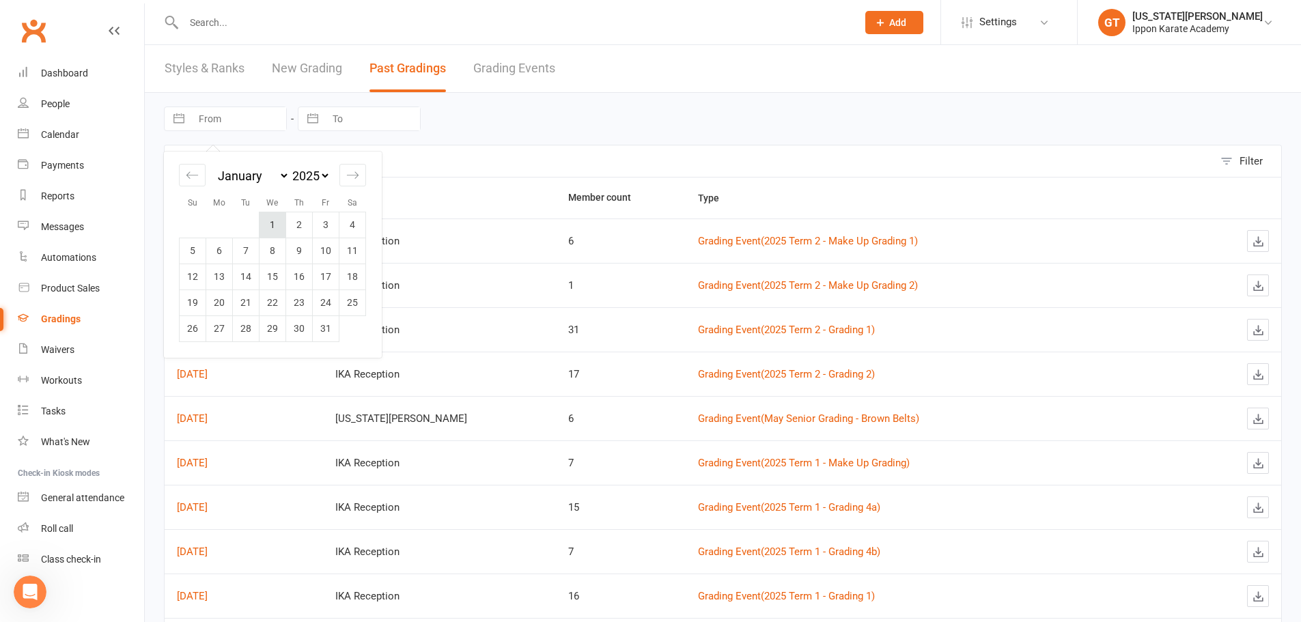
click at [269, 225] on td "1" at bounding box center [273, 225] width 27 height 26
type input "[DATE]"
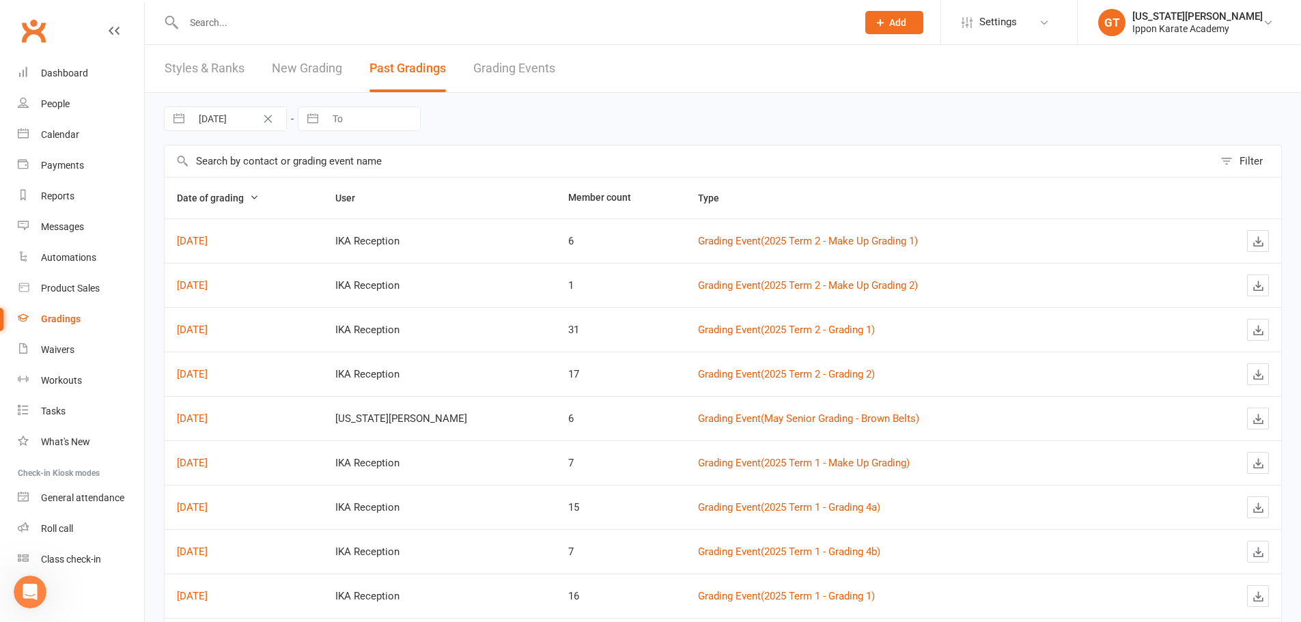
select select "6"
select select "2025"
select select "7"
select select "2025"
select select "8"
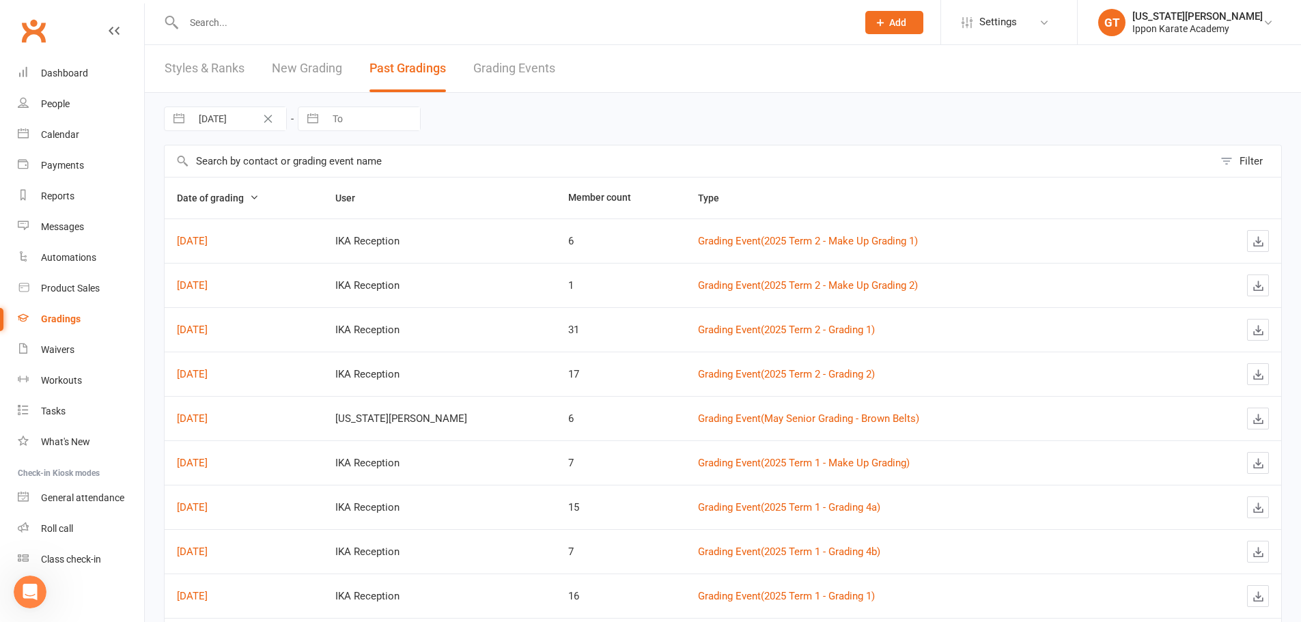
select select "2025"
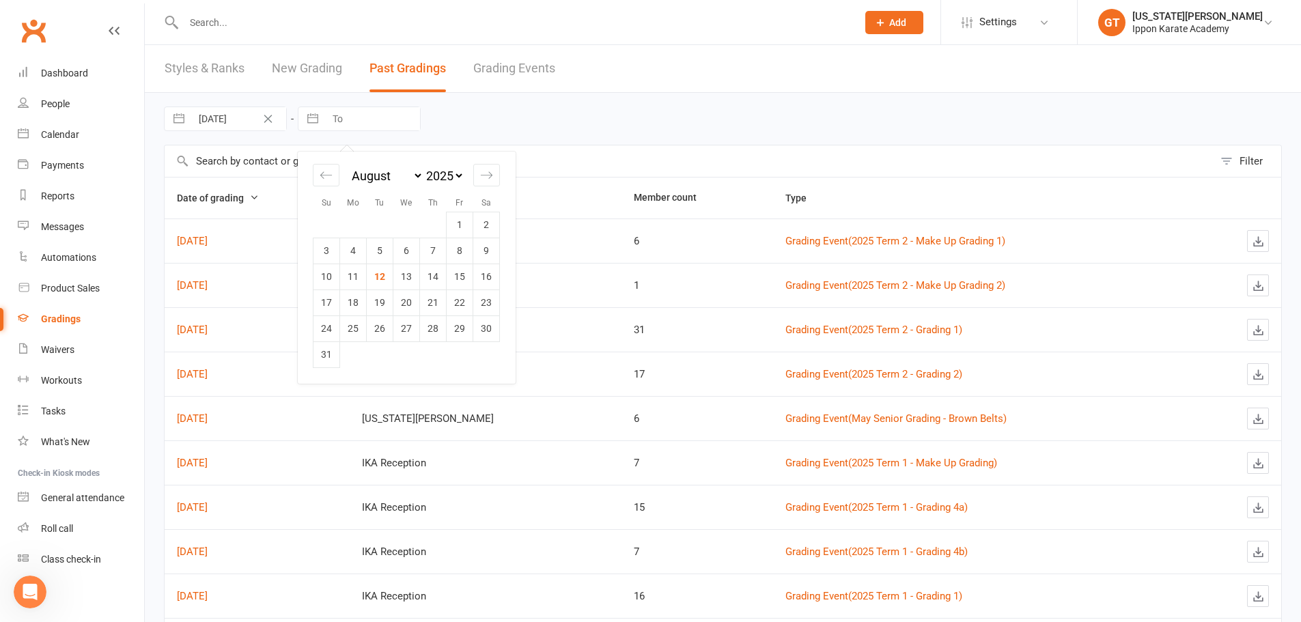
click at [349, 109] on input "To" at bounding box center [372, 118] width 95 height 23
click at [378, 278] on td "12" at bounding box center [380, 277] width 27 height 26
type input "[DATE]"
click at [553, 72] on link "Grading Events" at bounding box center [514, 68] width 82 height 47
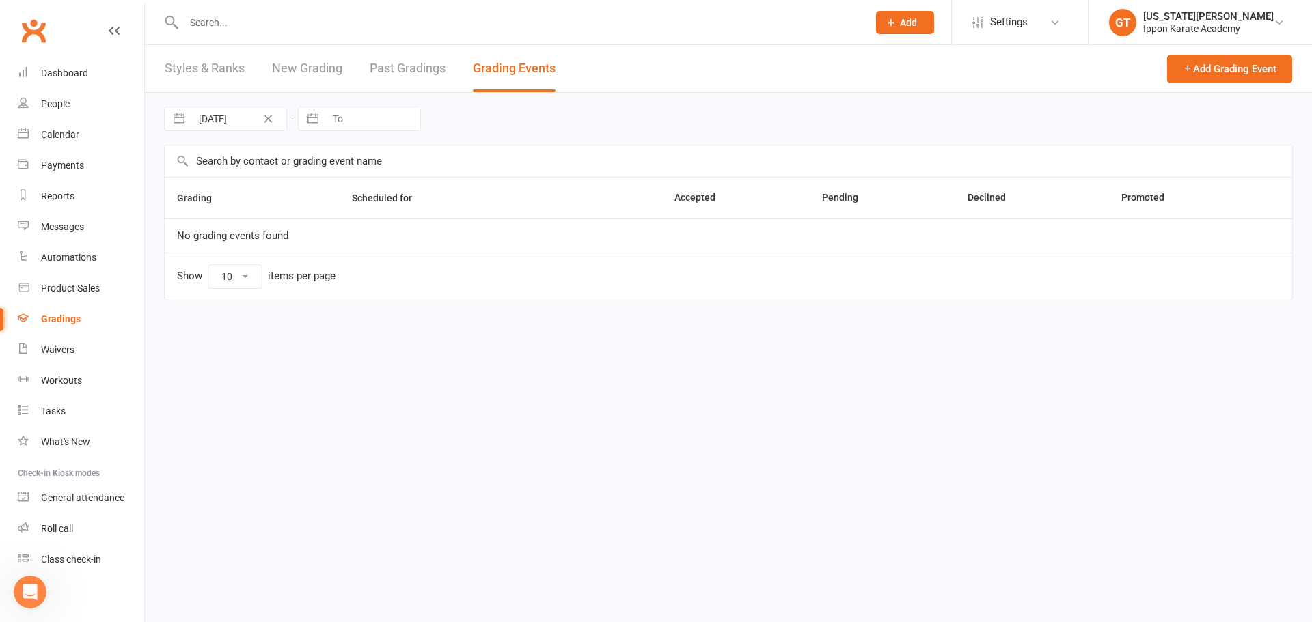
select select "6"
select select "2025"
select select "7"
select select "2025"
select select "8"
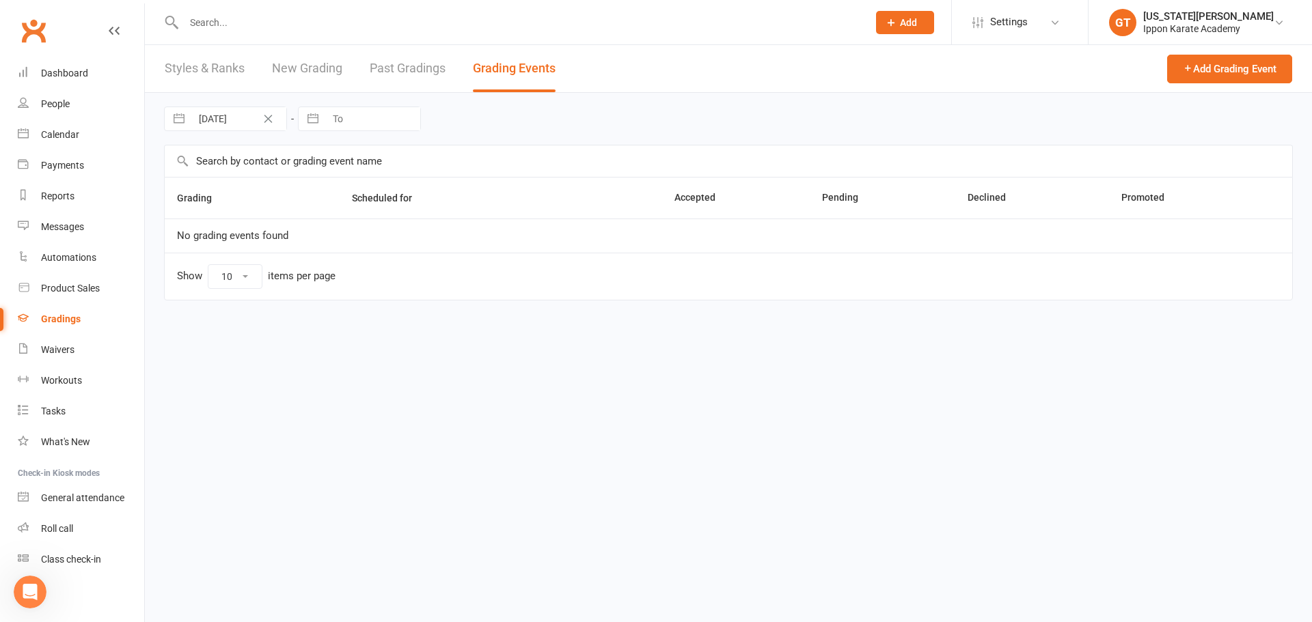
select select "2025"
click at [249, 120] on input "[DATE]" at bounding box center [238, 118] width 95 height 23
click at [201, 171] on div "Move backward to switch to the previous month." at bounding box center [192, 175] width 27 height 23
select select "4"
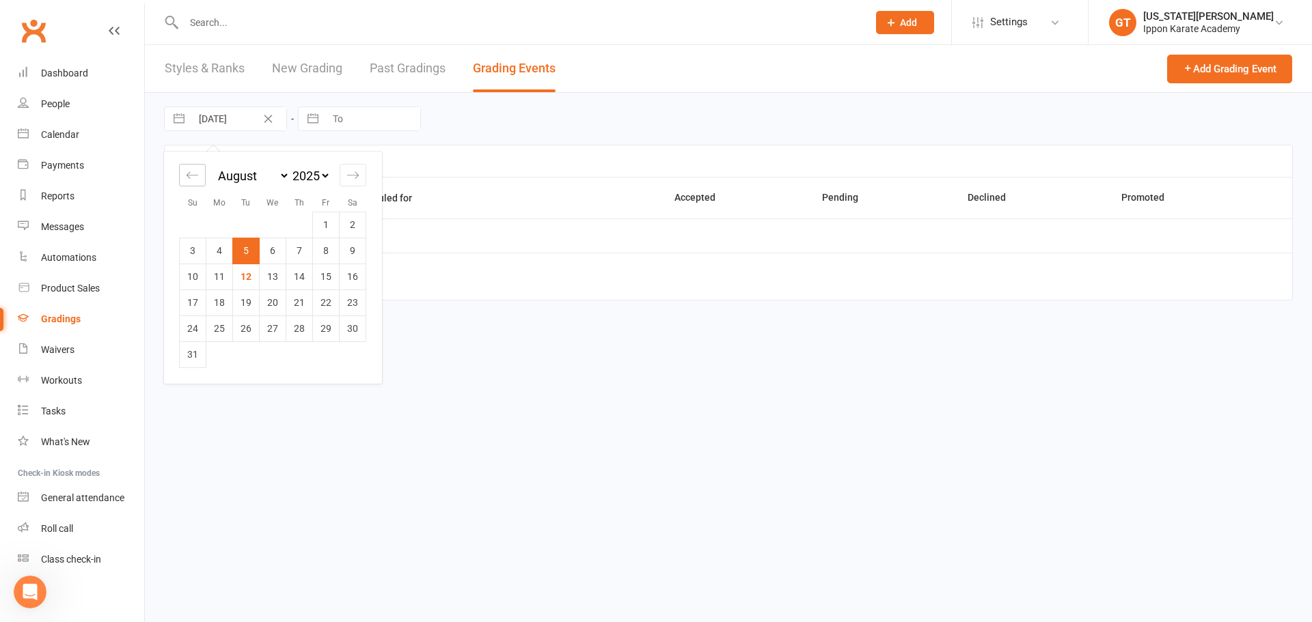
select select "2025"
select select "5"
select select "2025"
click at [201, 171] on div "Move backward to switch to the previous month." at bounding box center [192, 175] width 27 height 23
select select "3"
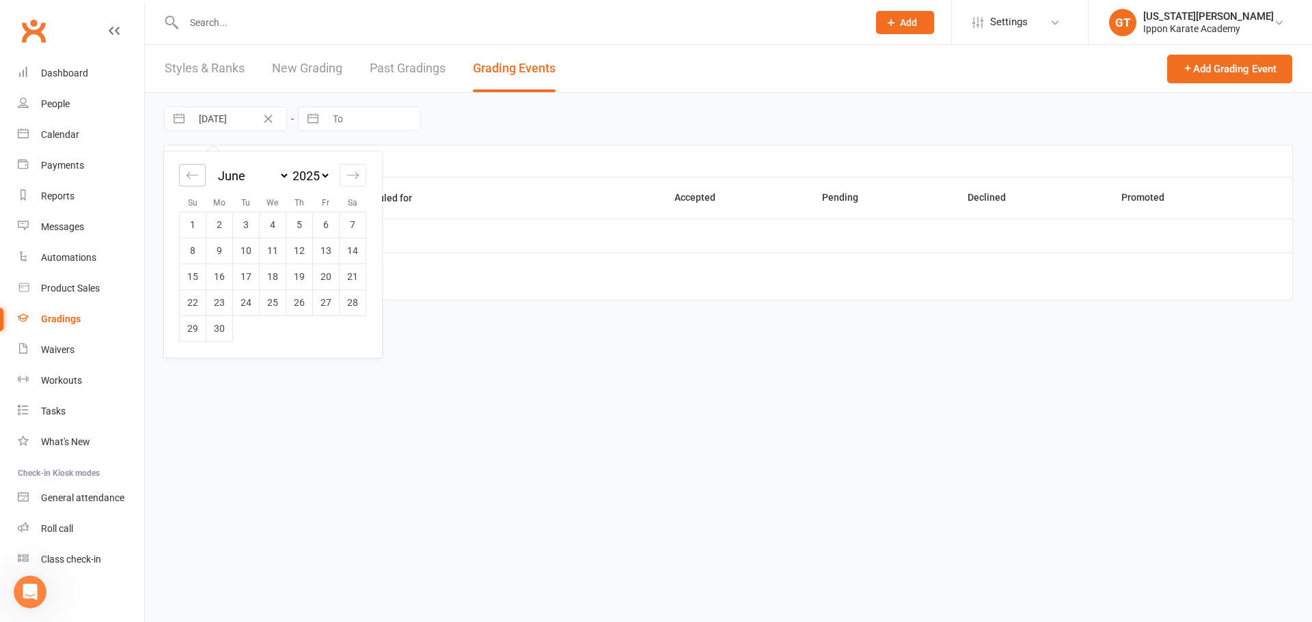
select select "2025"
click at [201, 171] on div "Move backward to switch to the previous month." at bounding box center [192, 175] width 27 height 23
select select "2"
select select "2025"
click at [201, 172] on div "Move backward to switch to the previous month." at bounding box center [192, 175] width 27 height 23
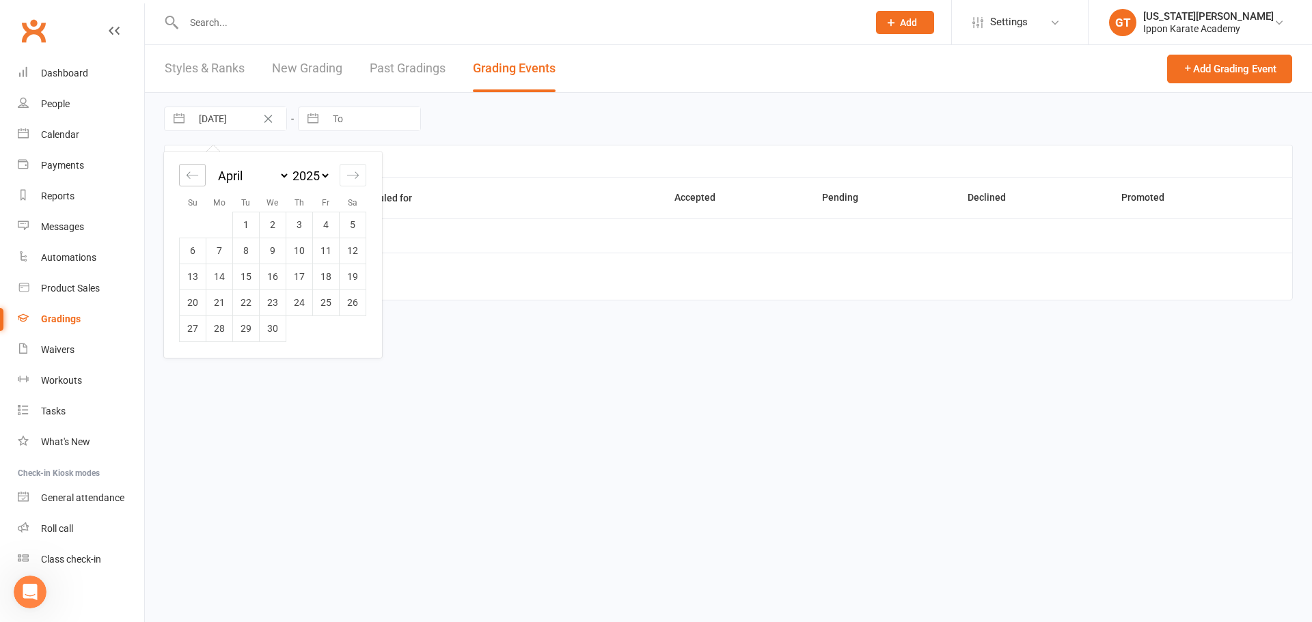
select select "1"
select select "2025"
click at [195, 174] on icon "Move backward to switch to the previous month." at bounding box center [192, 175] width 13 height 13
select select "2025"
click at [198, 172] on icon "Move backward to switch to the previous month." at bounding box center [192, 175] width 13 height 13
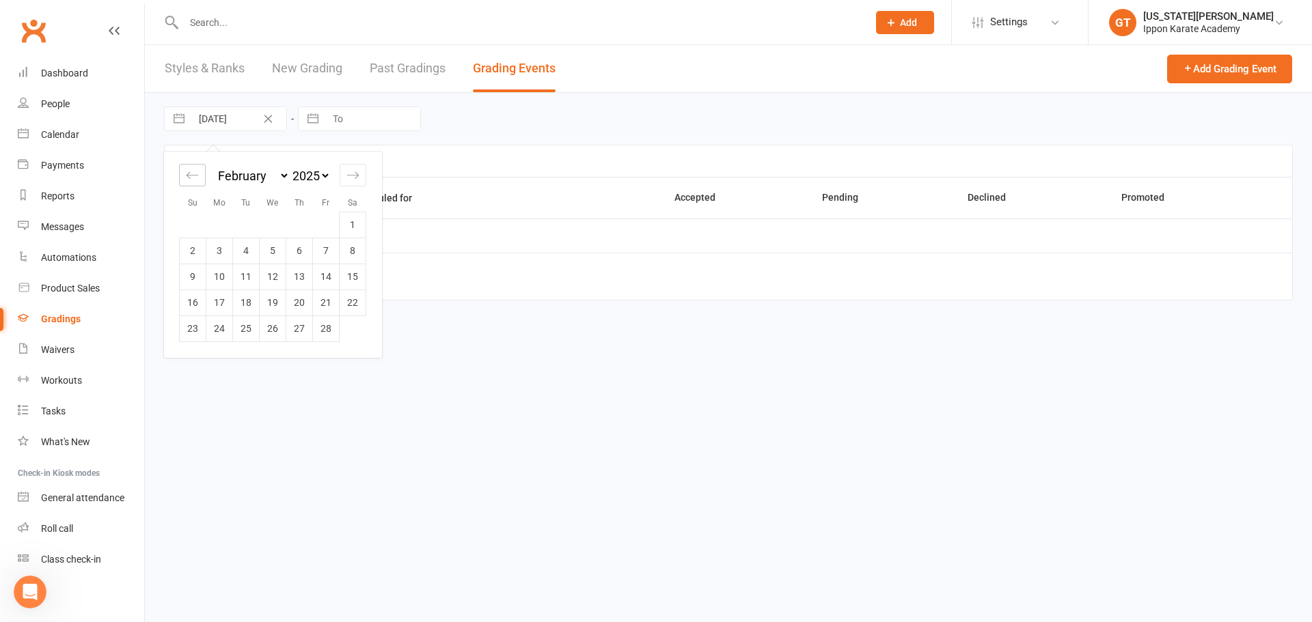
select select "11"
select select "2024"
click at [269, 223] on td "1" at bounding box center [273, 225] width 27 height 26
type input "[DATE]"
click at [337, 115] on input "To" at bounding box center [372, 118] width 95 height 23
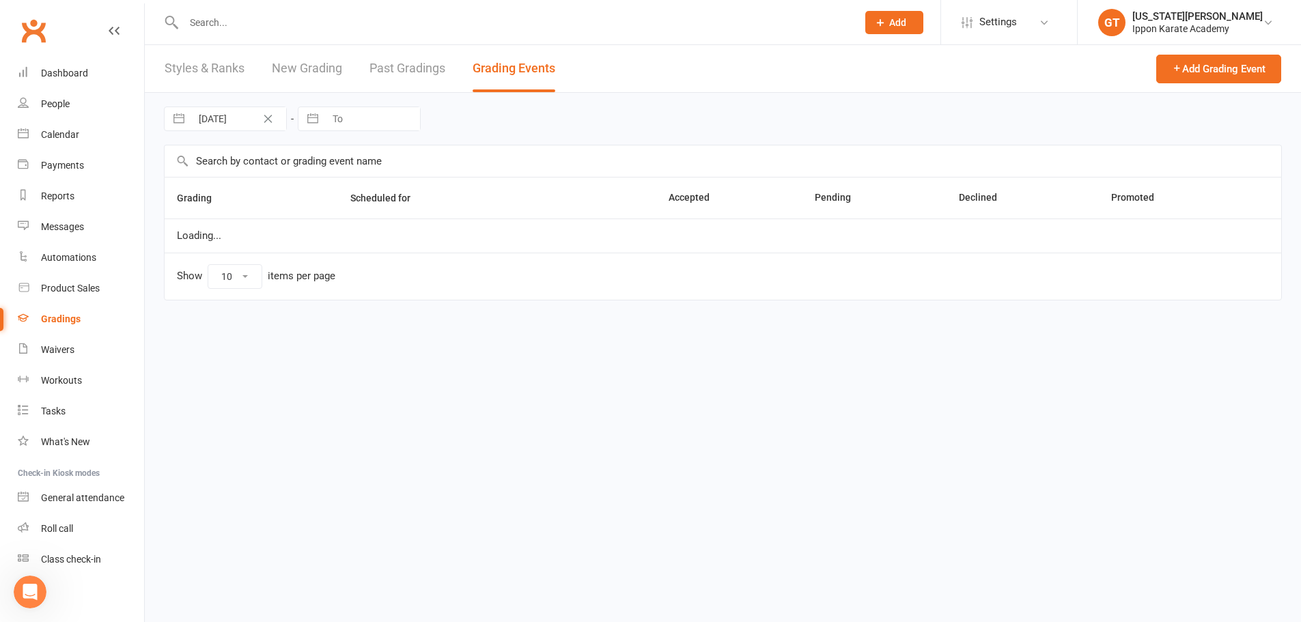
select select "6"
select select "2025"
select select "7"
select select "2025"
select select "8"
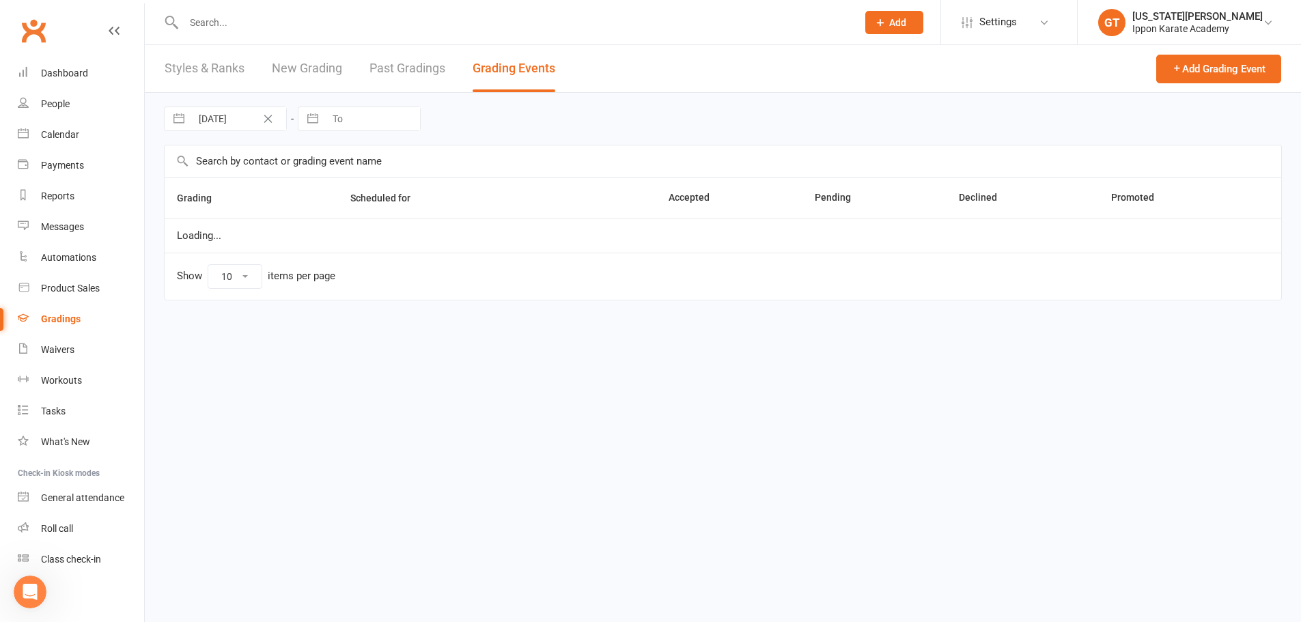
select select "2025"
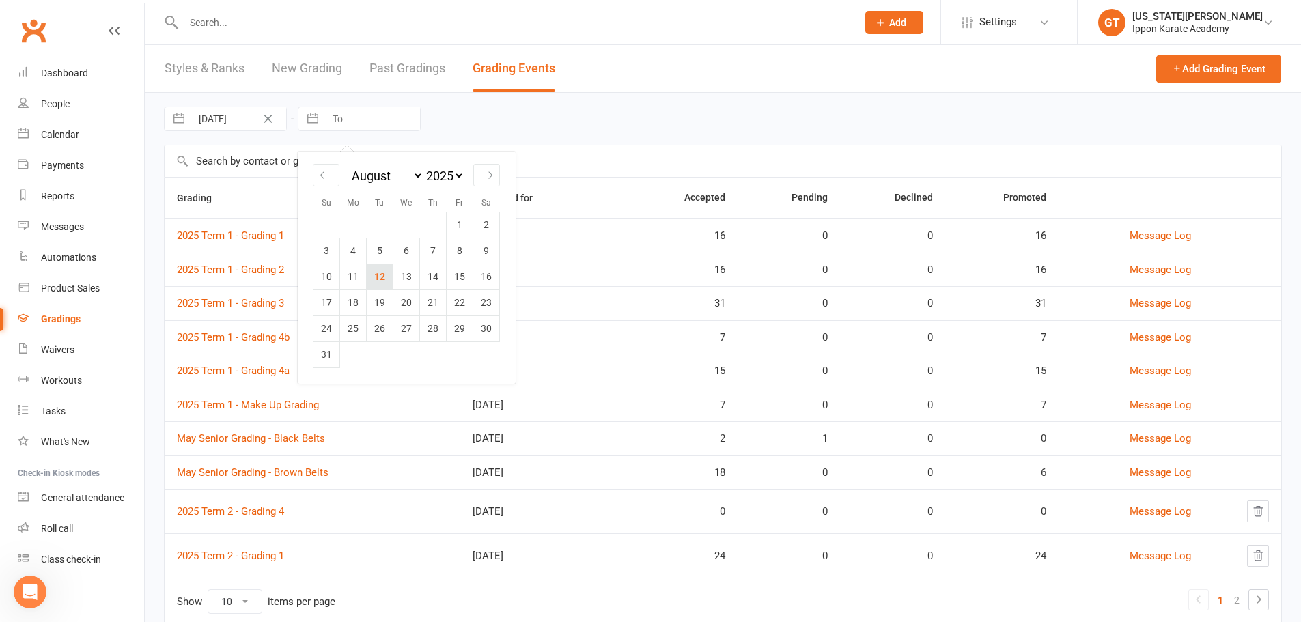
click at [382, 284] on td "12" at bounding box center [380, 277] width 27 height 26
type input "[DATE]"
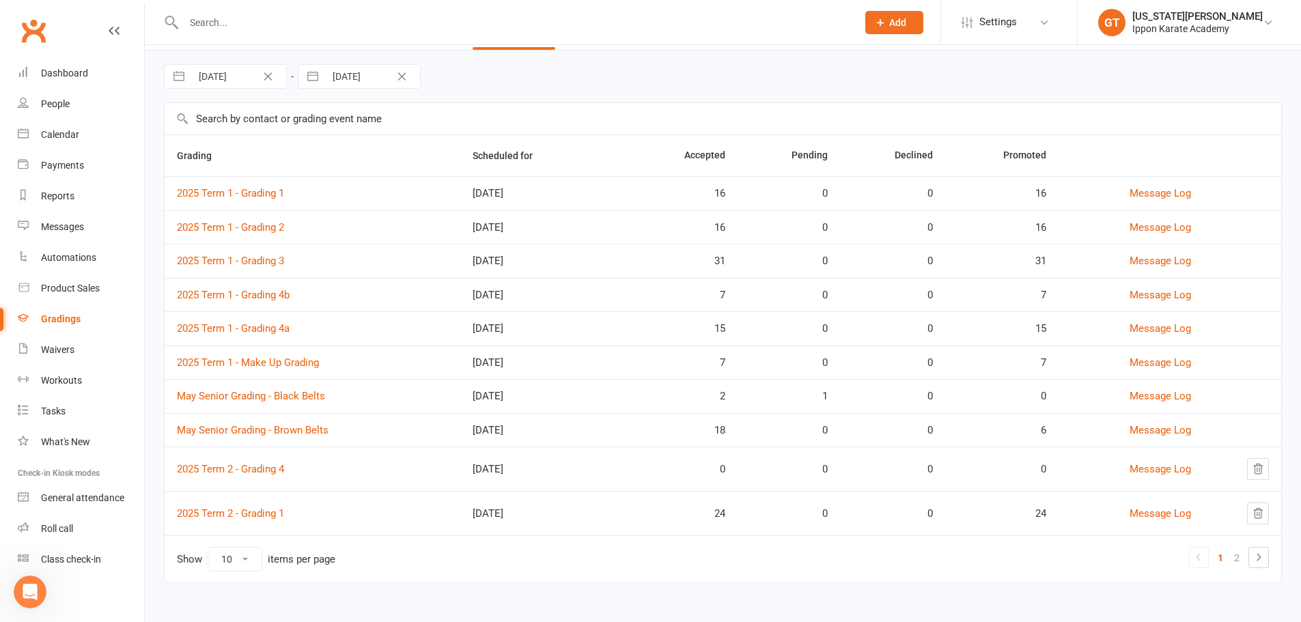
click at [253, 563] on select "10 25 50 100" at bounding box center [234, 559] width 53 height 23
select select "100"
click at [208, 548] on select "10 25 50 100" at bounding box center [234, 559] width 53 height 23
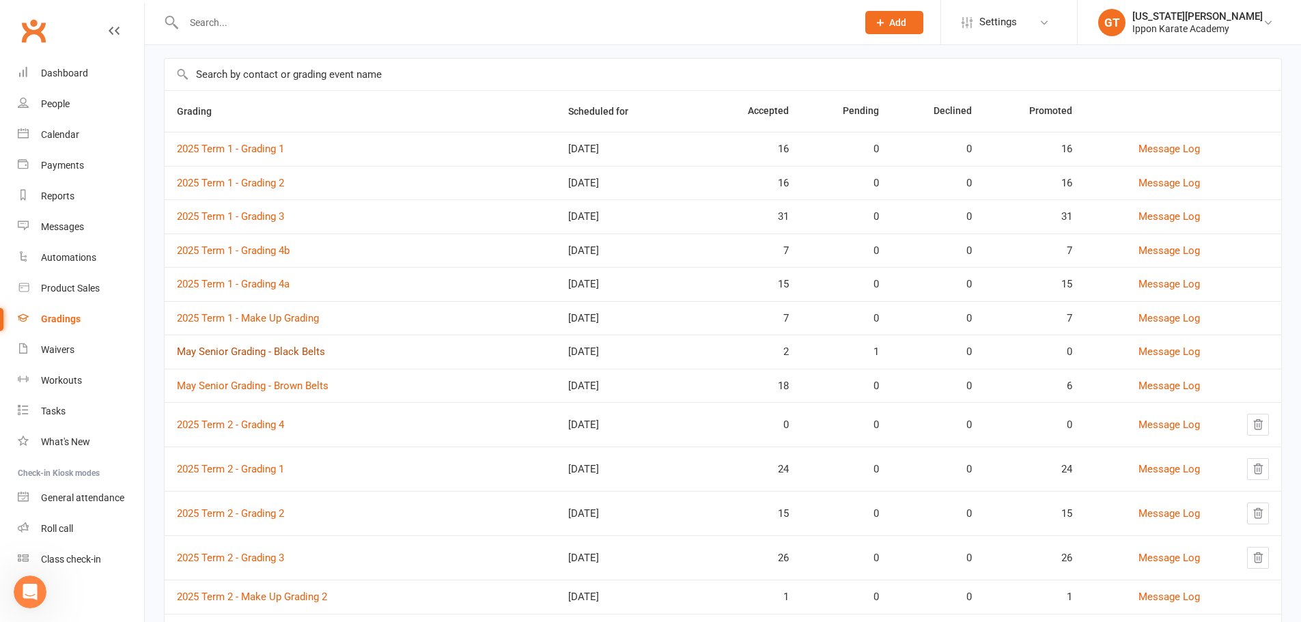
scroll to position [111, 0]
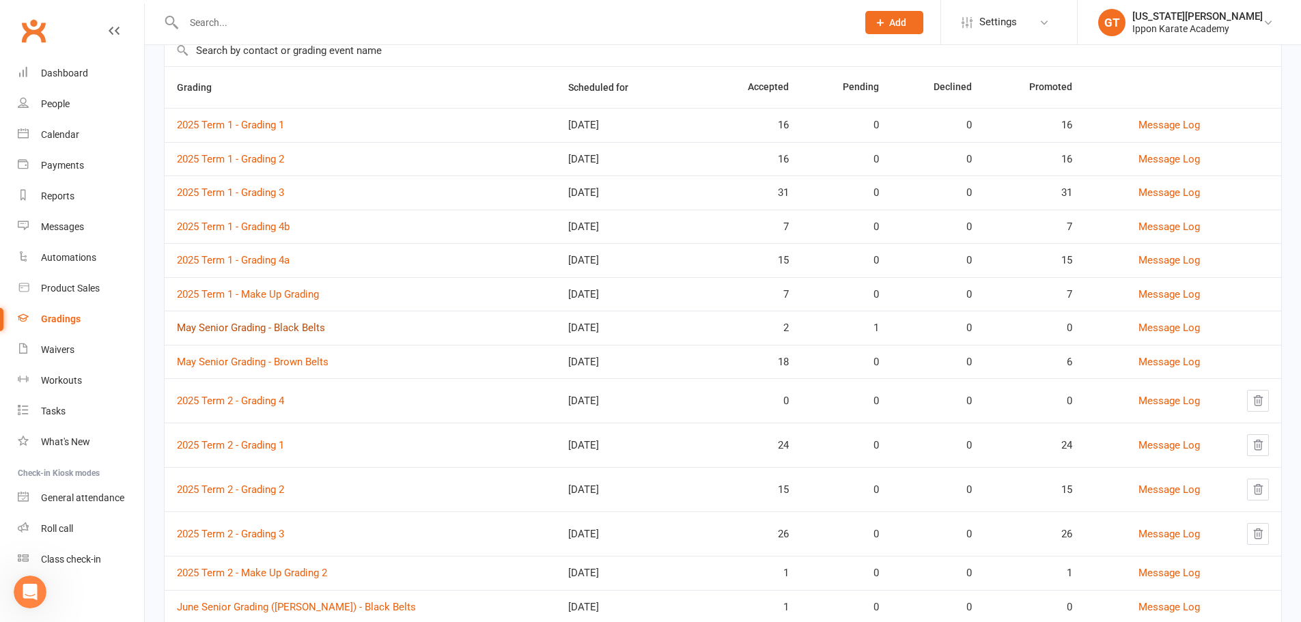
click at [251, 327] on link "May Senior Grading - Black Belts" at bounding box center [251, 328] width 148 height 12
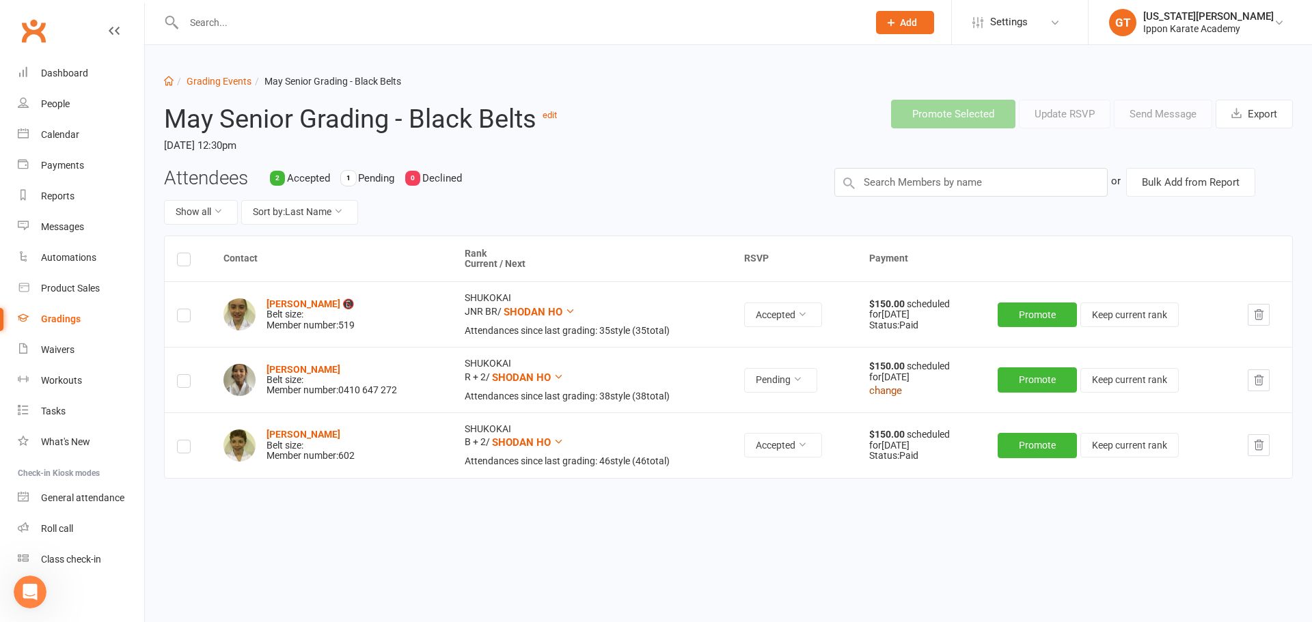
click at [892, 393] on button "change" at bounding box center [885, 391] width 33 height 16
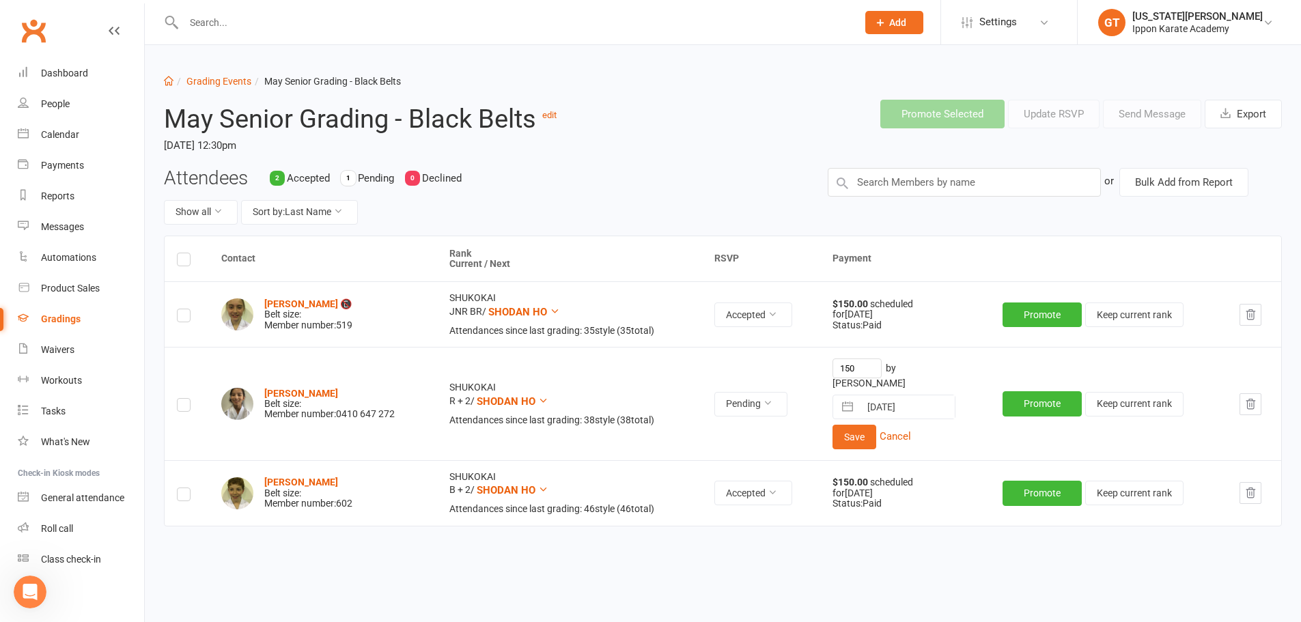
select select "3"
select select "2025"
select select "4"
select select "2025"
select select "5"
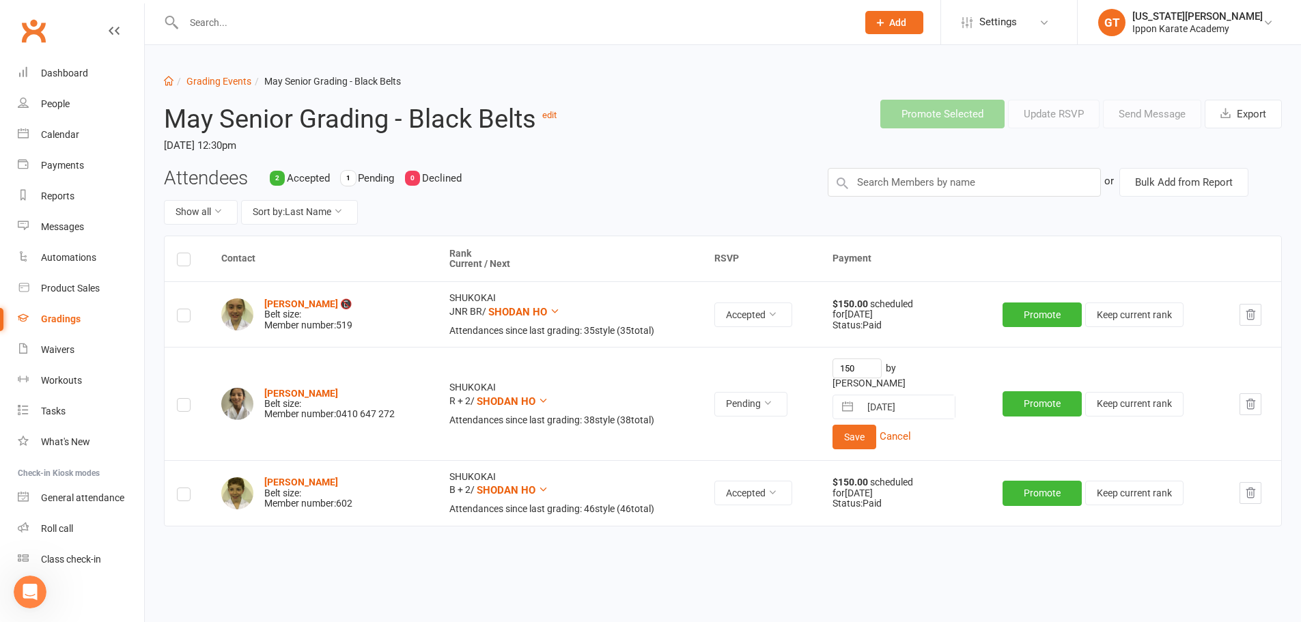
select select "2025"
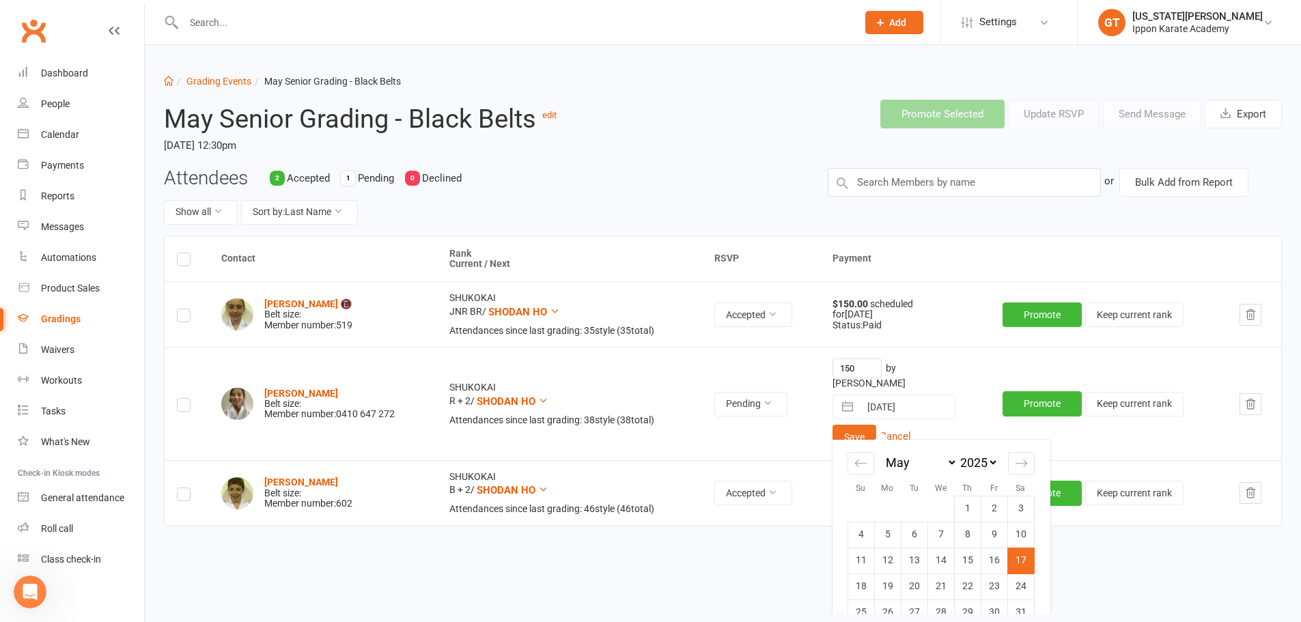
click at [911, 400] on input "[DATE]" at bounding box center [907, 407] width 95 height 23
click at [993, 553] on td "16" at bounding box center [994, 561] width 27 height 26
type input "[DATE]"
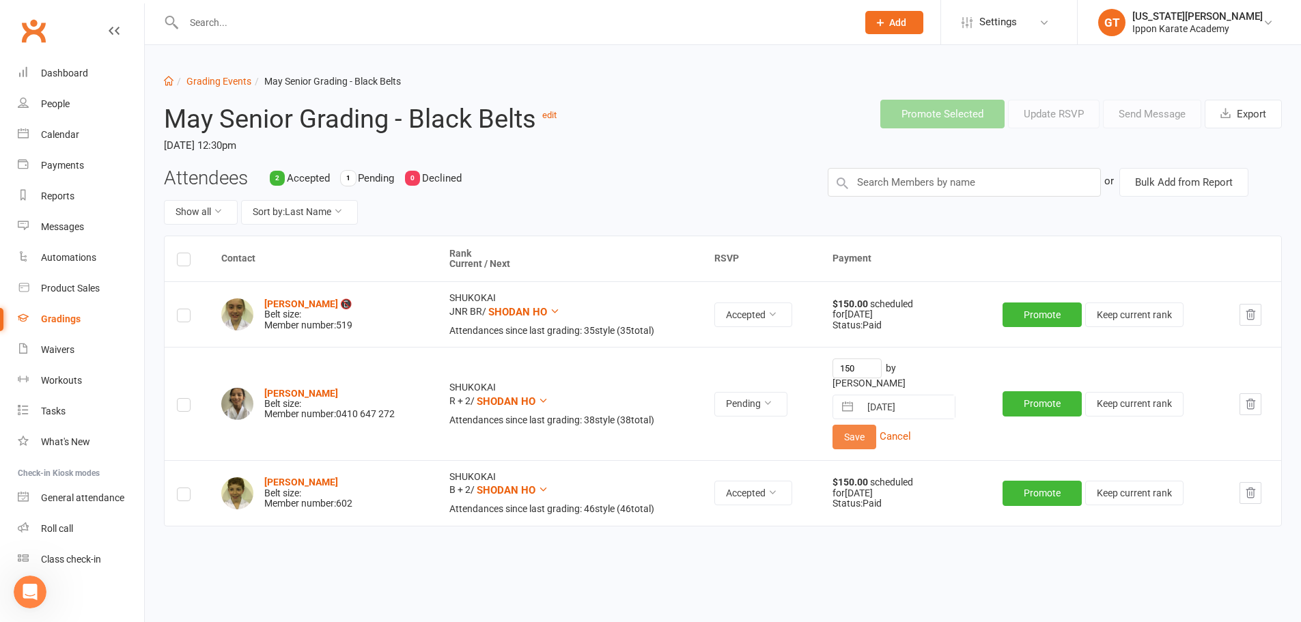
click at [851, 438] on button "Save" at bounding box center [855, 437] width 44 height 25
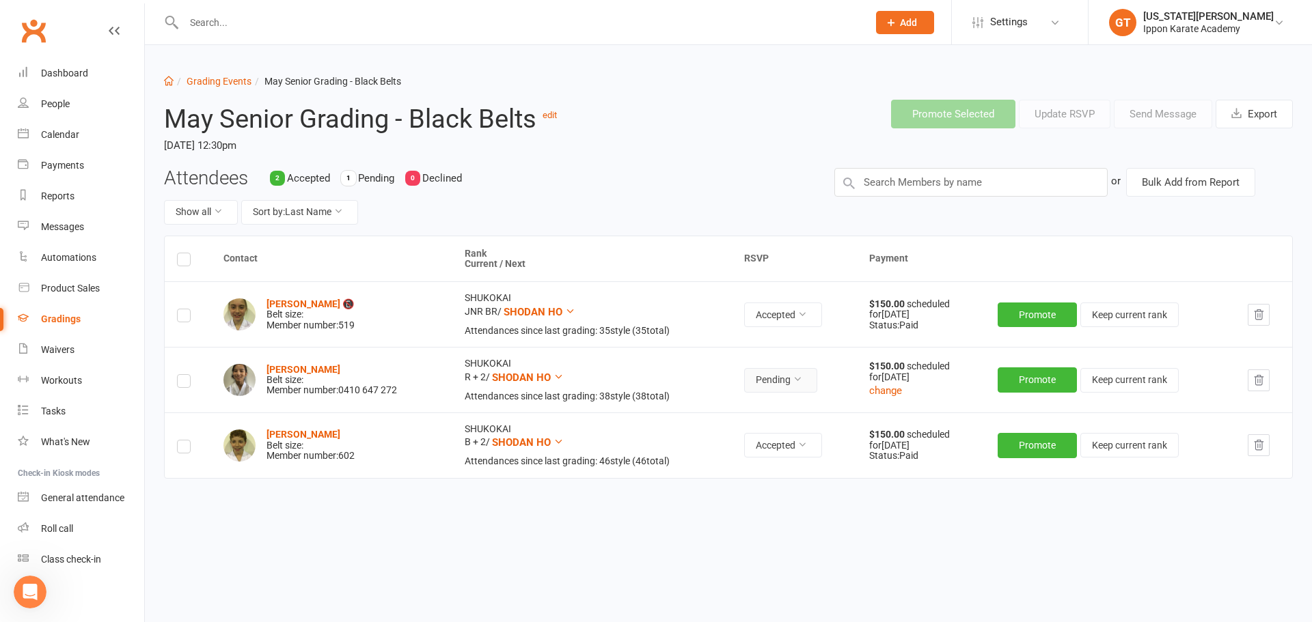
click at [797, 385] on button "Pending" at bounding box center [780, 380] width 73 height 25
click at [777, 417] on link "Accepted" at bounding box center [753, 411] width 135 height 27
click at [732, 521] on div "Contact Rank Current / Next RSVP Payment [PERSON_NAME] 📵 Belt size: Member numb…" at bounding box center [728, 401] width 1129 height 331
click at [1030, 314] on button "Promote" at bounding box center [1036, 315] width 79 height 25
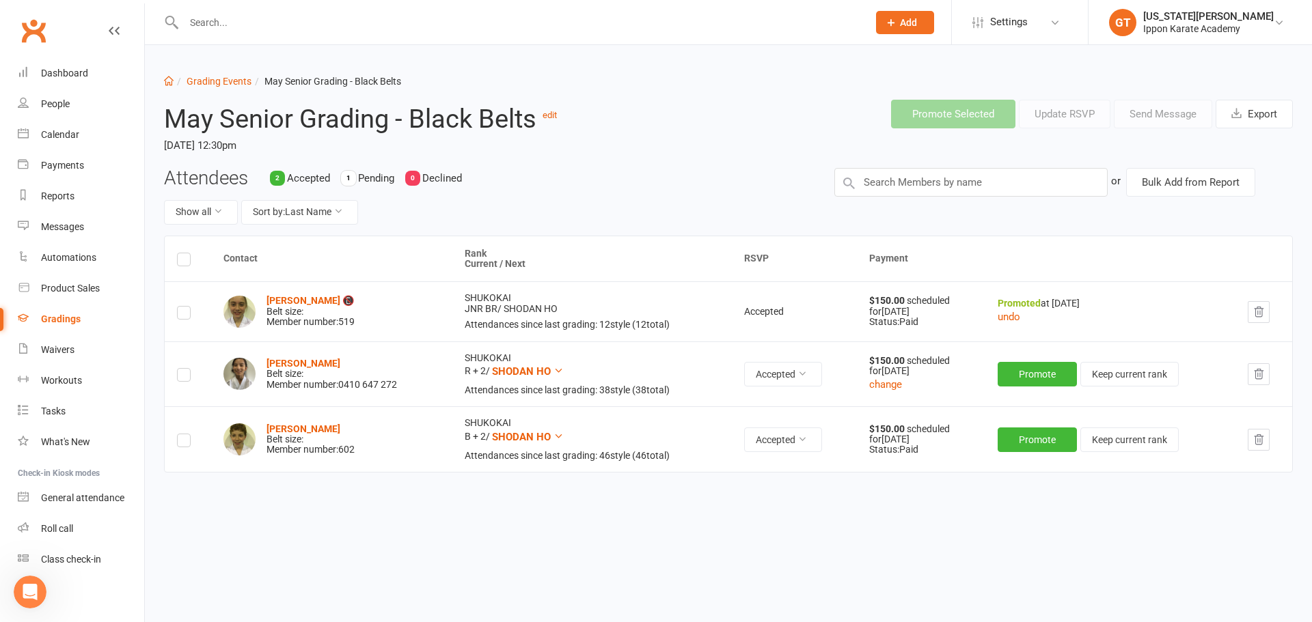
click at [1028, 392] on td "Promote Keep current rank" at bounding box center [1110, 375] width 251 height 66
click at [1032, 381] on button "Promote" at bounding box center [1036, 374] width 79 height 25
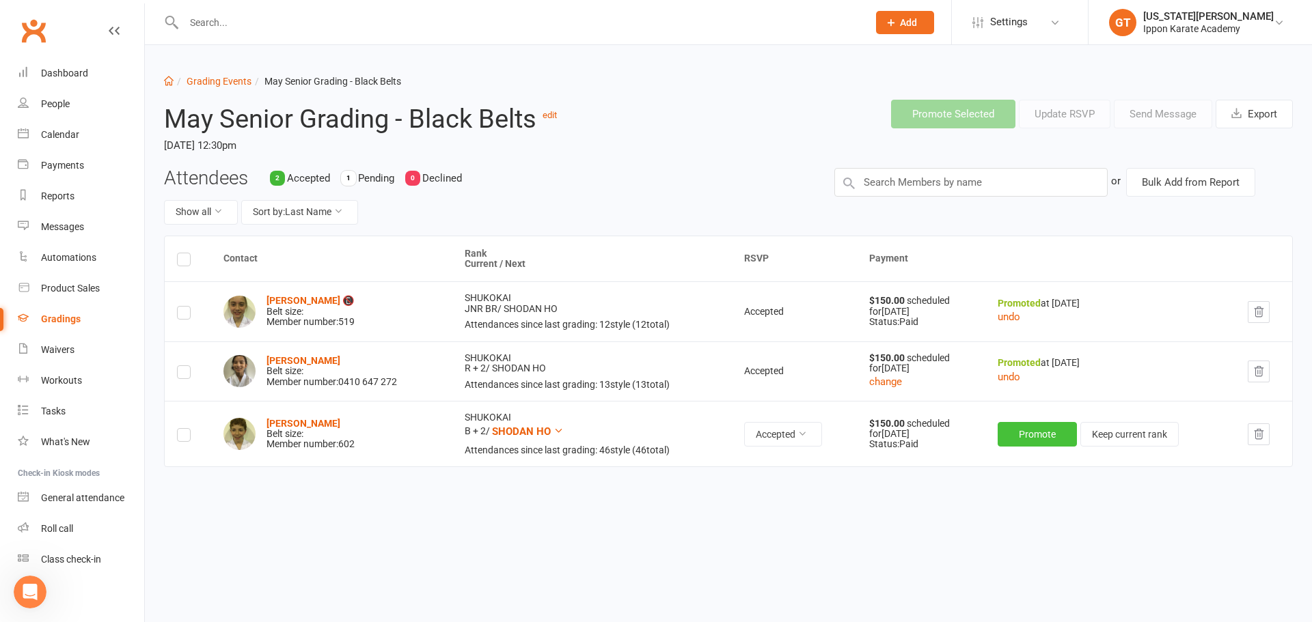
click at [1030, 441] on button "Promote" at bounding box center [1036, 434] width 79 height 25
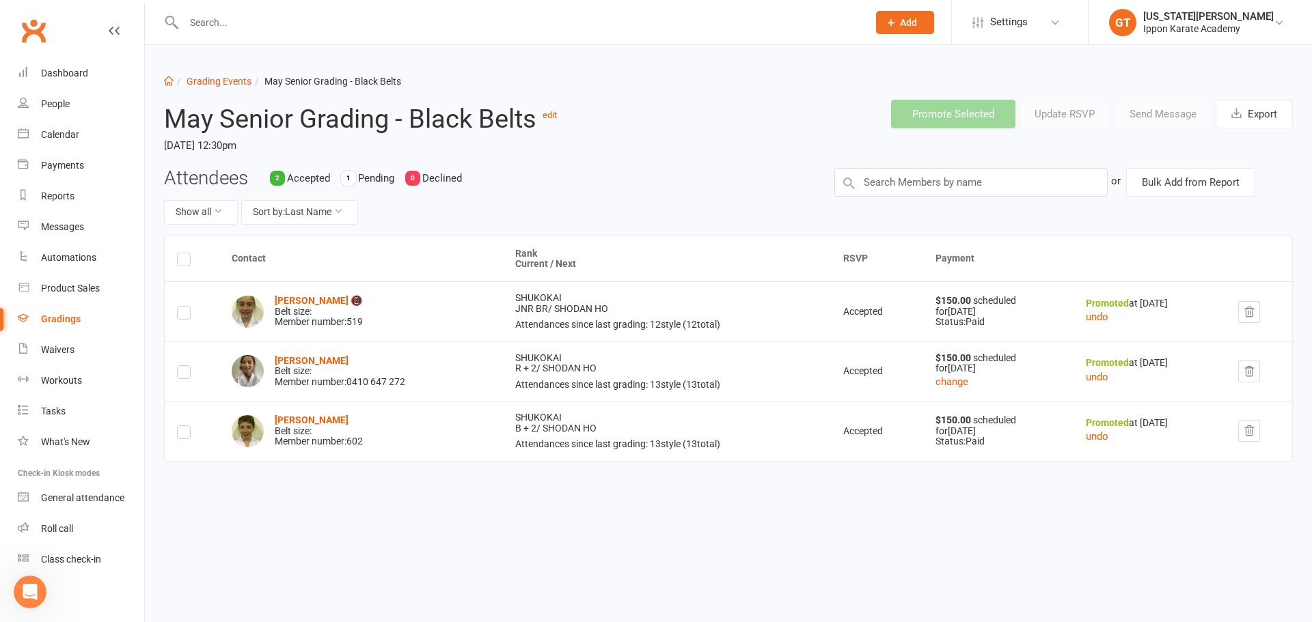
select select "100"
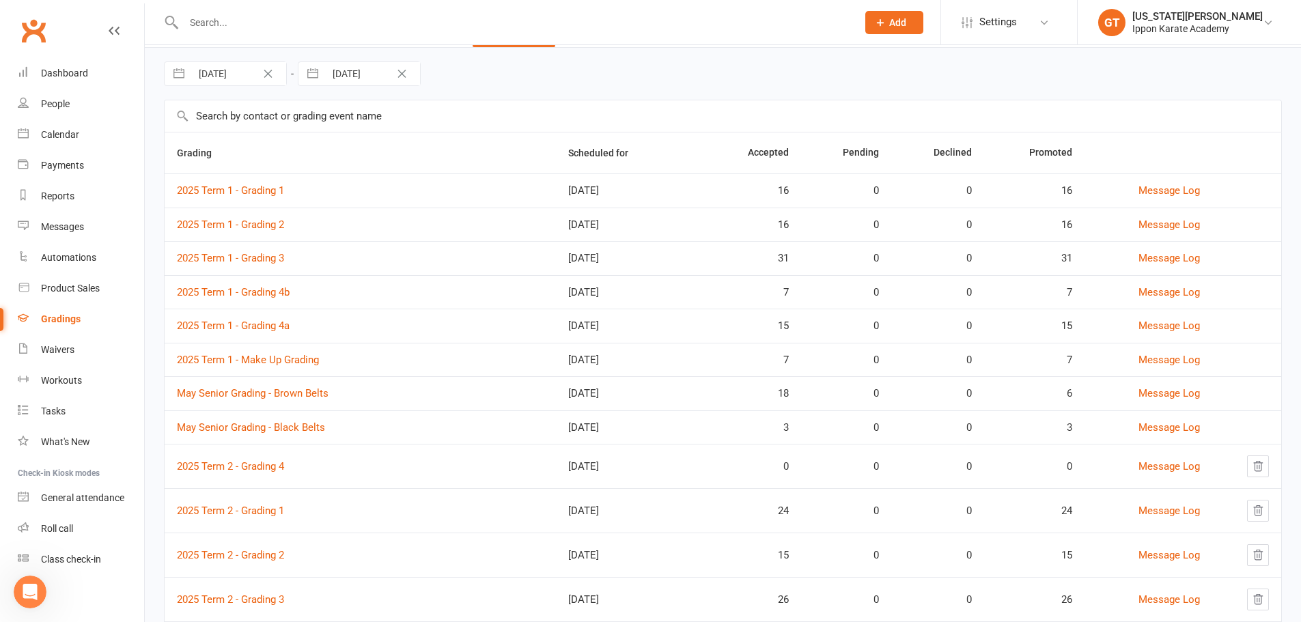
scroll to position [68, 0]
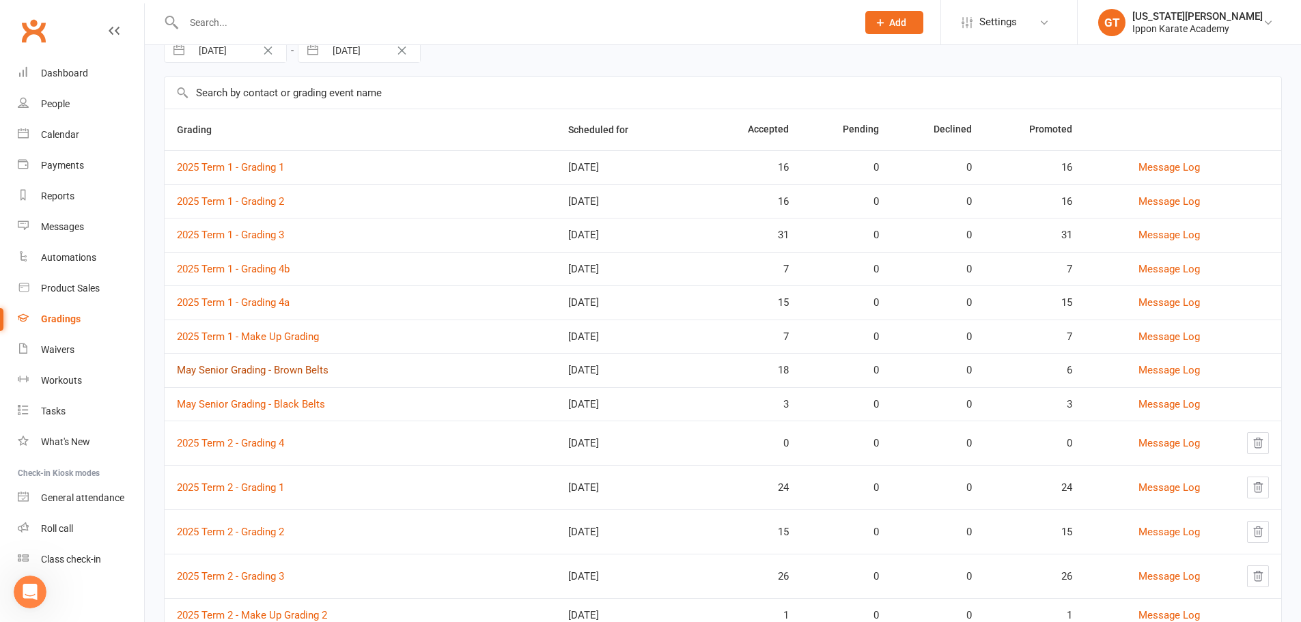
click at [296, 370] on link "May Senior Grading - Brown Belts" at bounding box center [253, 370] width 152 height 12
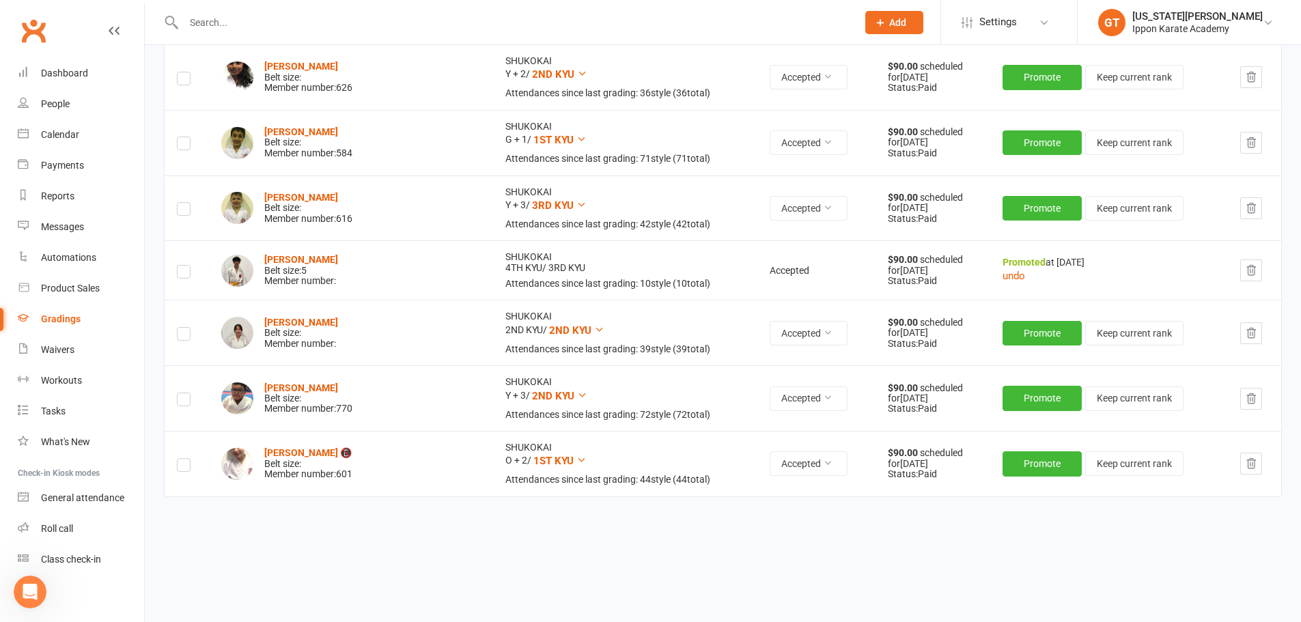
scroll to position [930, 0]
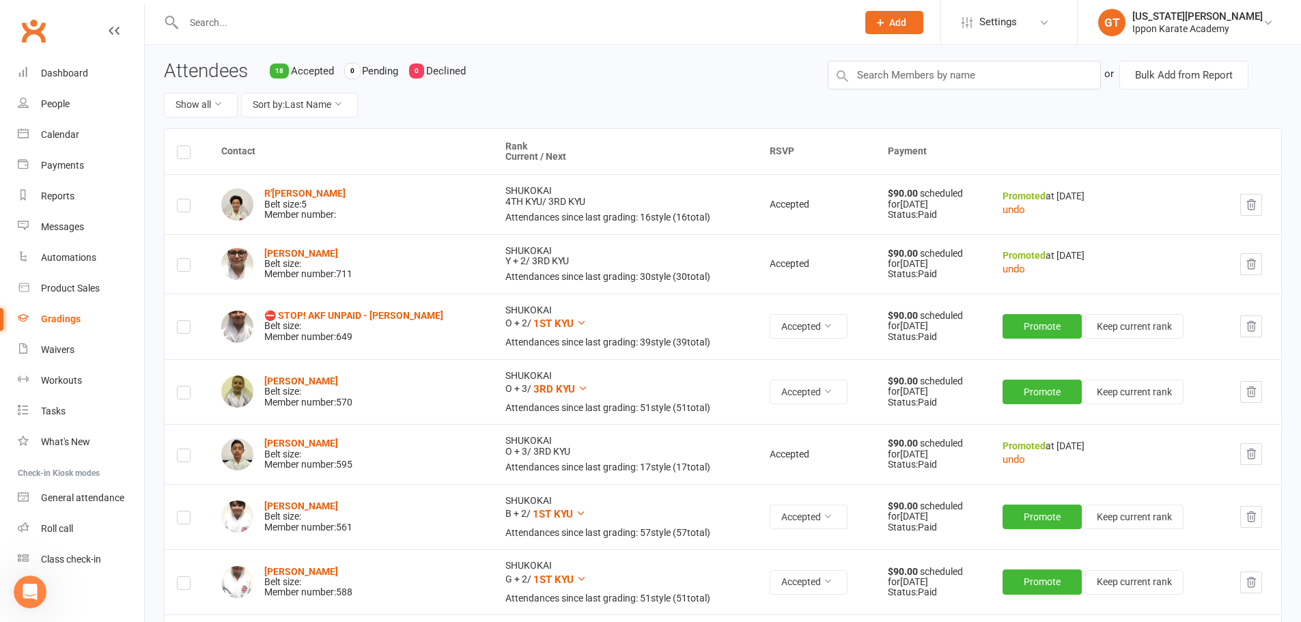
scroll to position [0, 0]
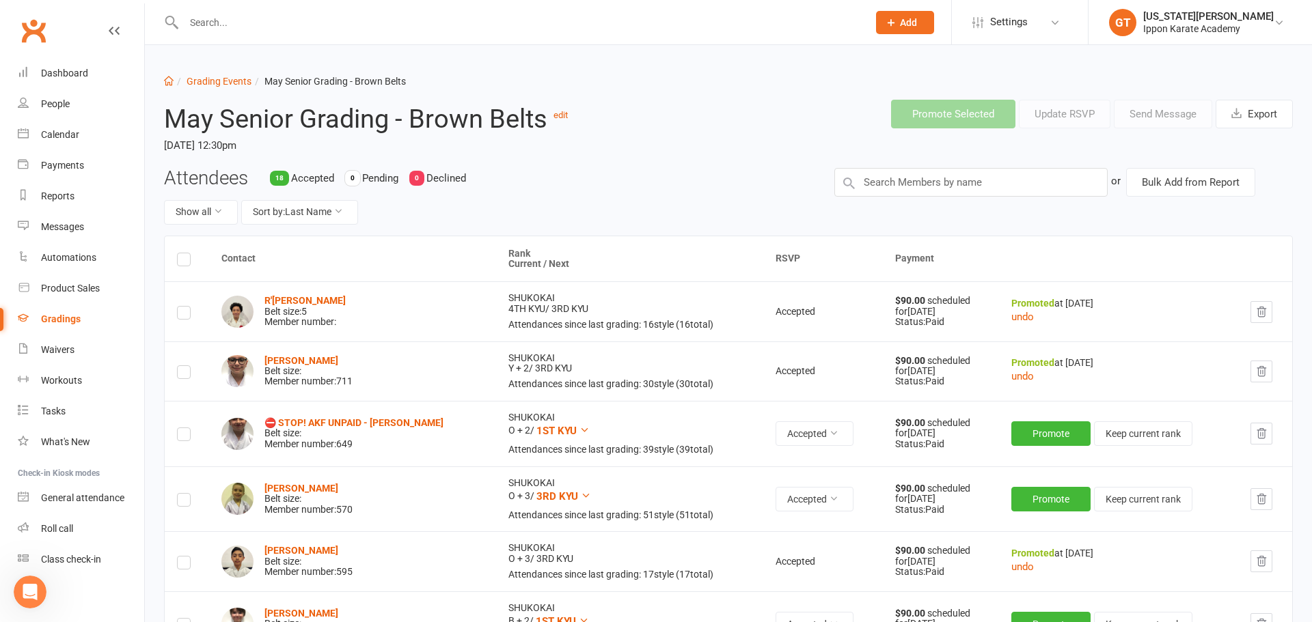
select select "100"
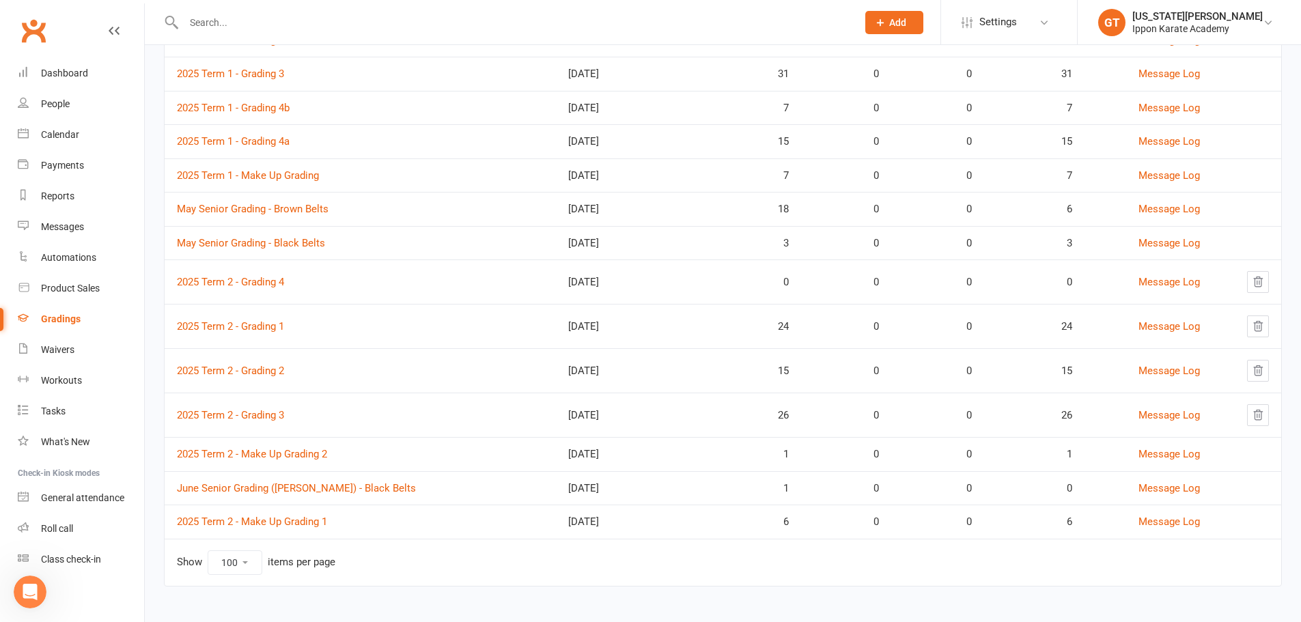
scroll to position [233, 0]
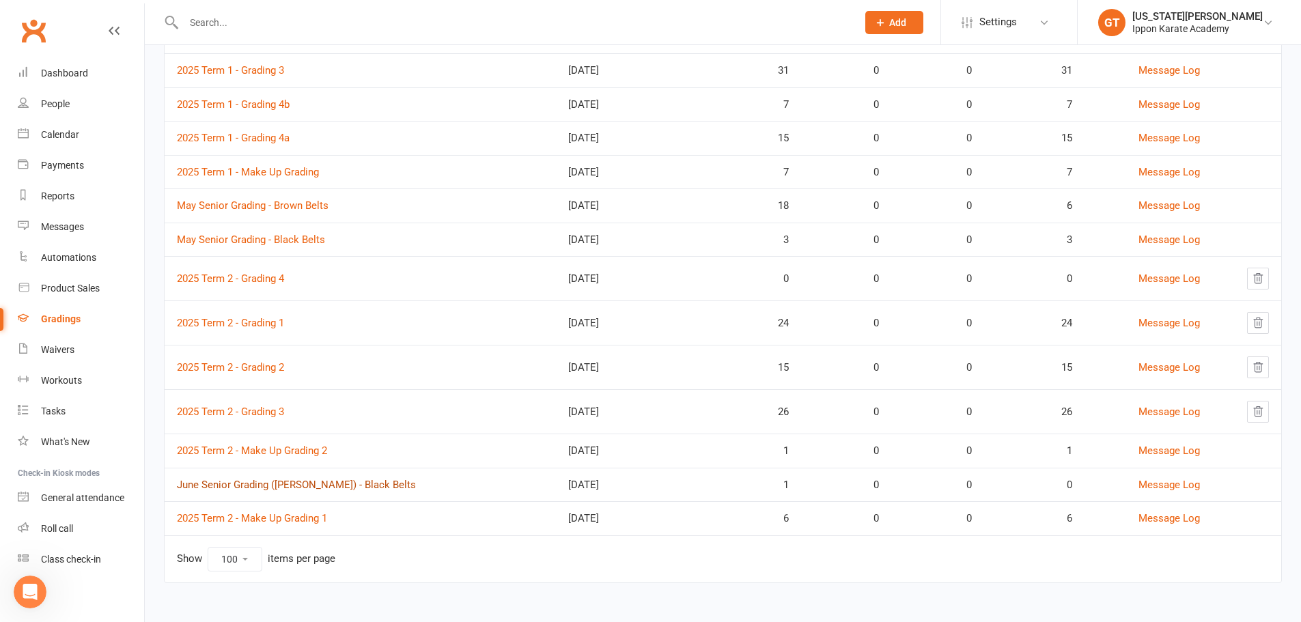
click at [346, 484] on link "June Senior Grading ([PERSON_NAME]) - Black Belts" at bounding box center [296, 485] width 239 height 12
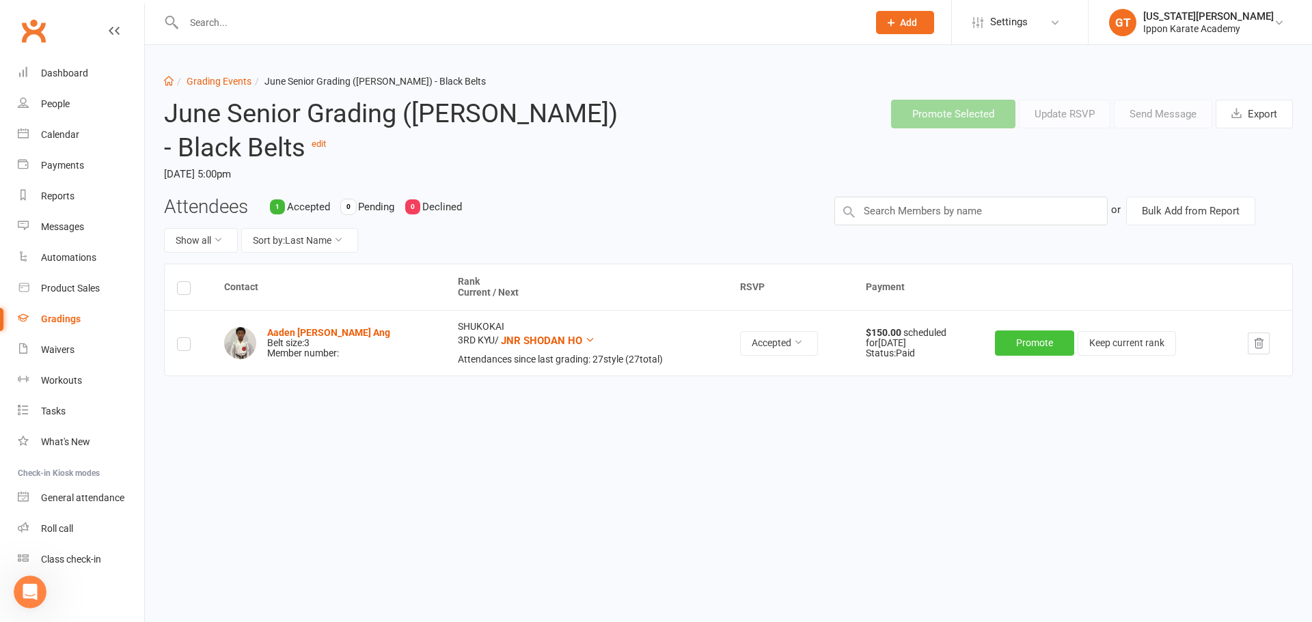
click at [1040, 341] on button "Promote" at bounding box center [1034, 343] width 79 height 25
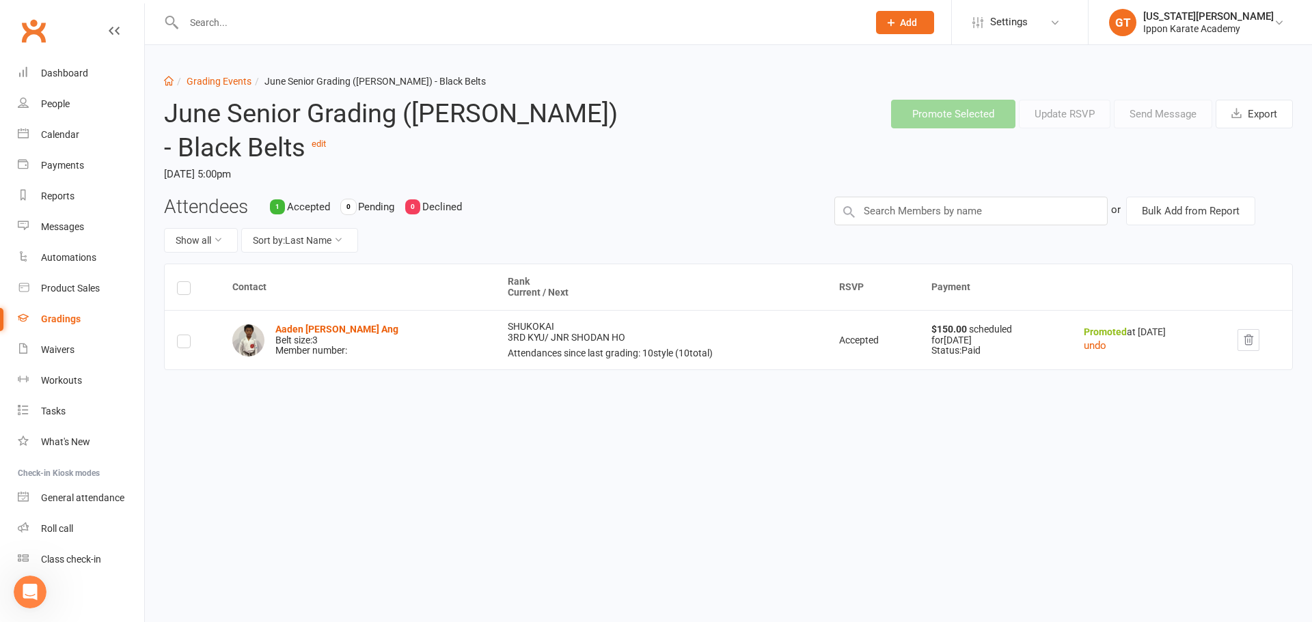
click at [823, 420] on div "Contact Rank Current / Next RSVP Payment Aaden [PERSON_NAME] Ang Belt size: 3 M…" at bounding box center [728, 361] width 1129 height 194
select select "100"
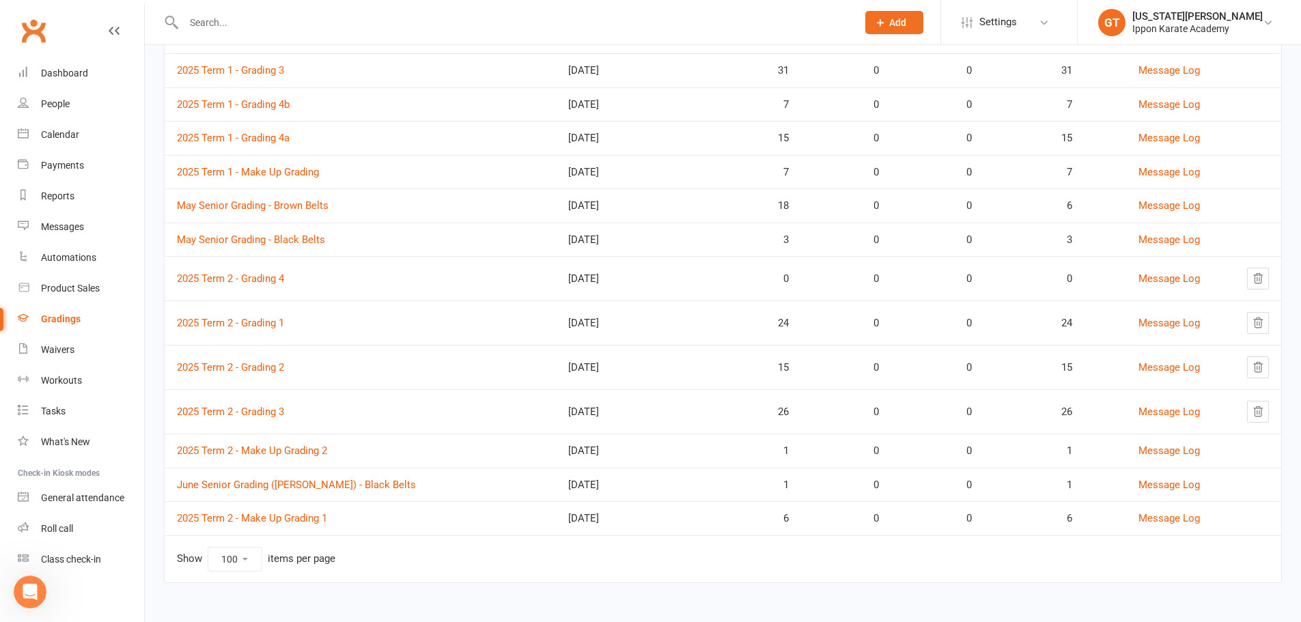
scroll to position [28, 0]
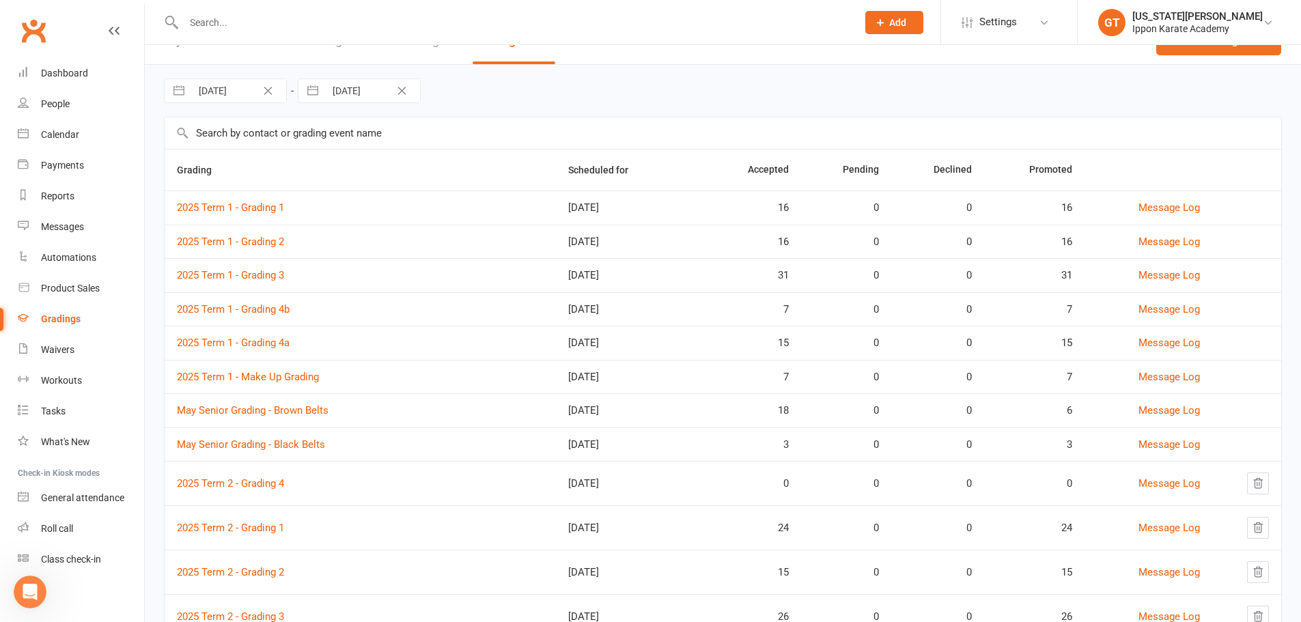
click at [743, 104] on div "[DATE] Navigate forward to interact with the calendar and select a date. Press …" at bounding box center [723, 91] width 1118 height 52
